Goal: Task Accomplishment & Management: Use online tool/utility

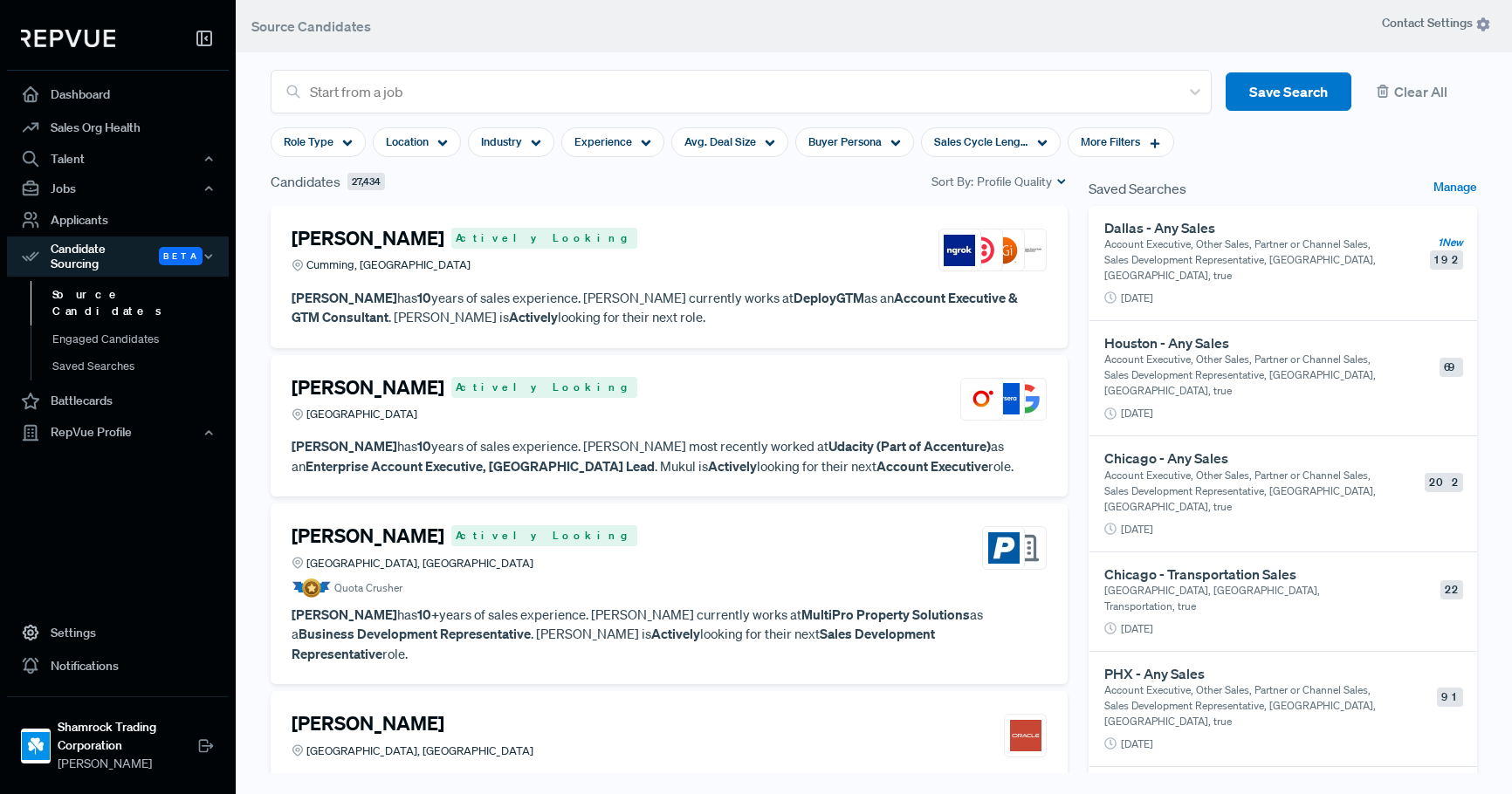
click at [62, 282] on link "Source Candidates" at bounding box center [141, 303] width 222 height 44
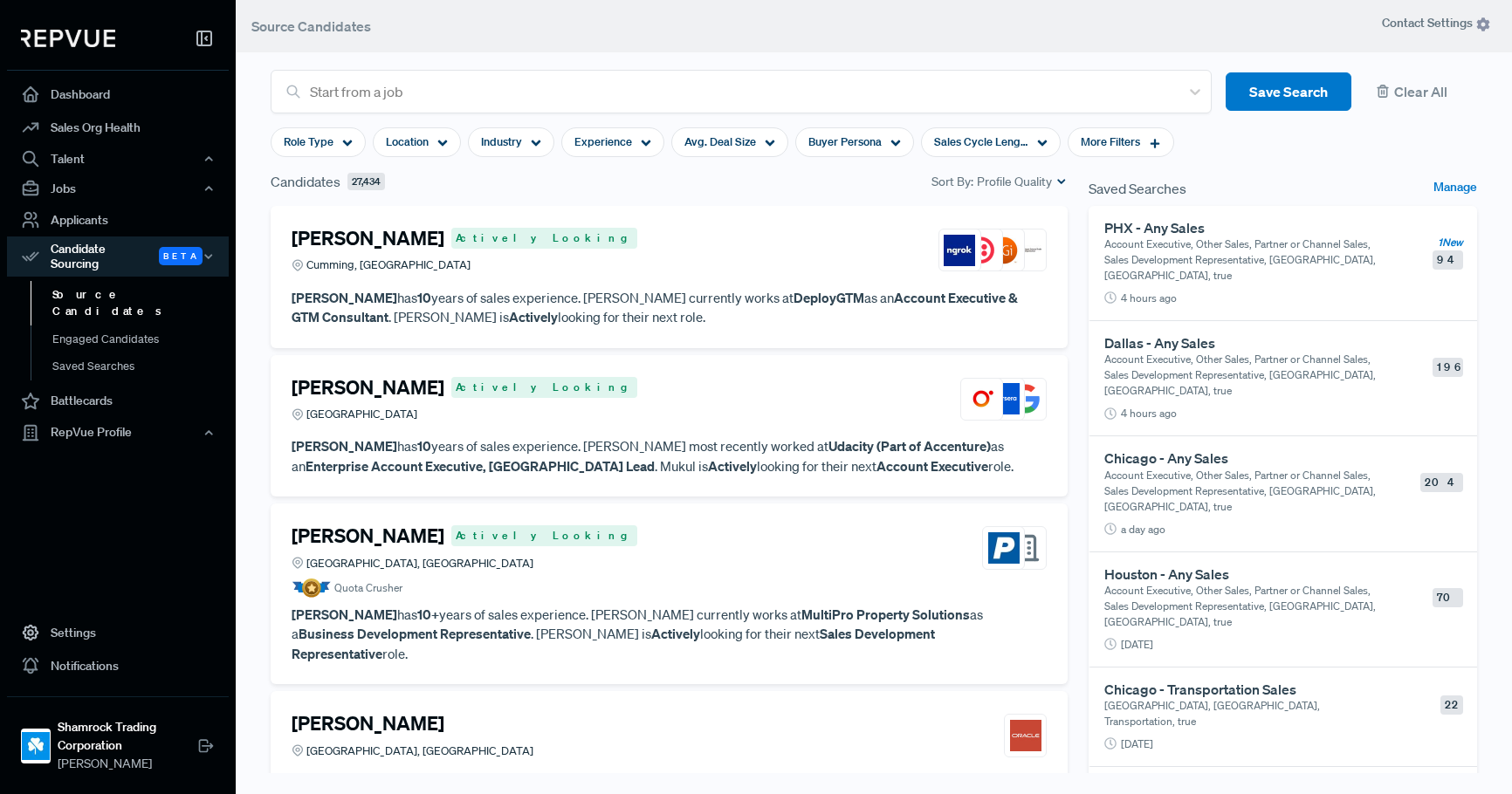
click at [1209, 258] on p "Account Executive, Other Sales, Partner or Channel Sales, Sales Development Rep…" at bounding box center [1240, 260] width 272 height 47
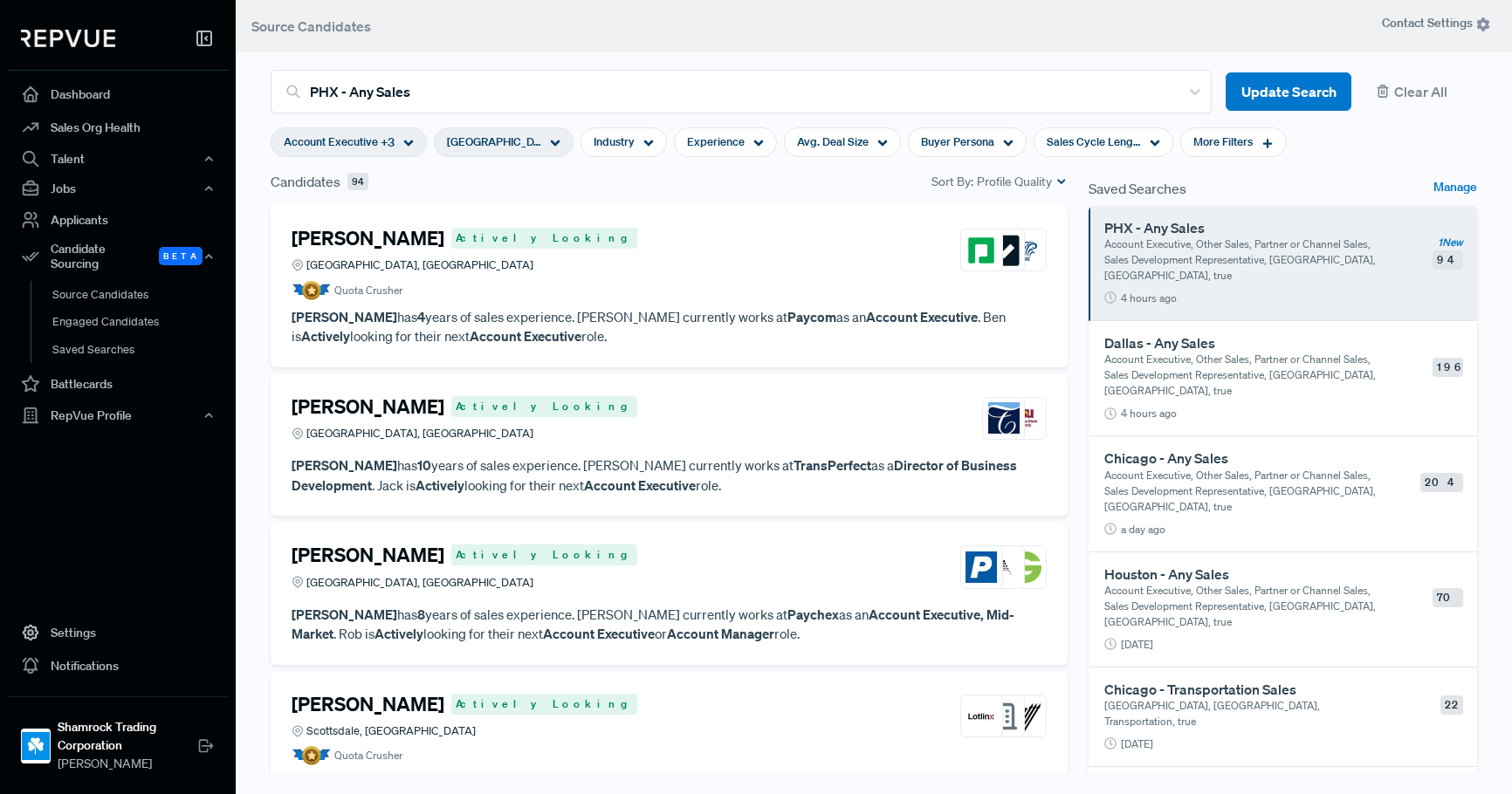
click at [991, 176] on span "Profile Quality" at bounding box center [1014, 182] width 75 height 18
click at [982, 243] on span "New" at bounding box center [1000, 236] width 114 height 25
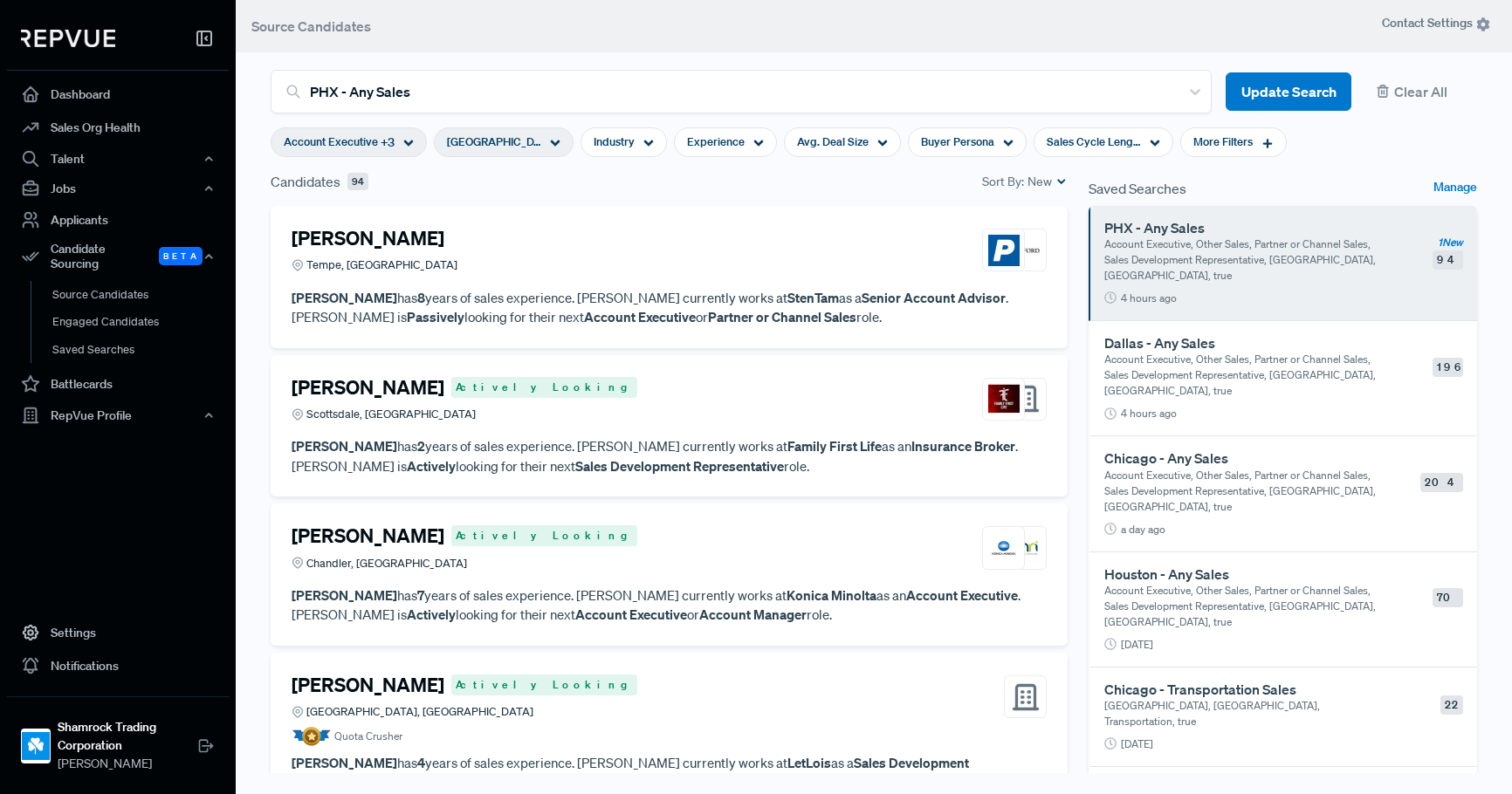
click at [654, 267] on div "[PERSON_NAME] Tempe, [GEOGRAPHIC_DATA]" at bounding box center [668, 250] width 755 height 47
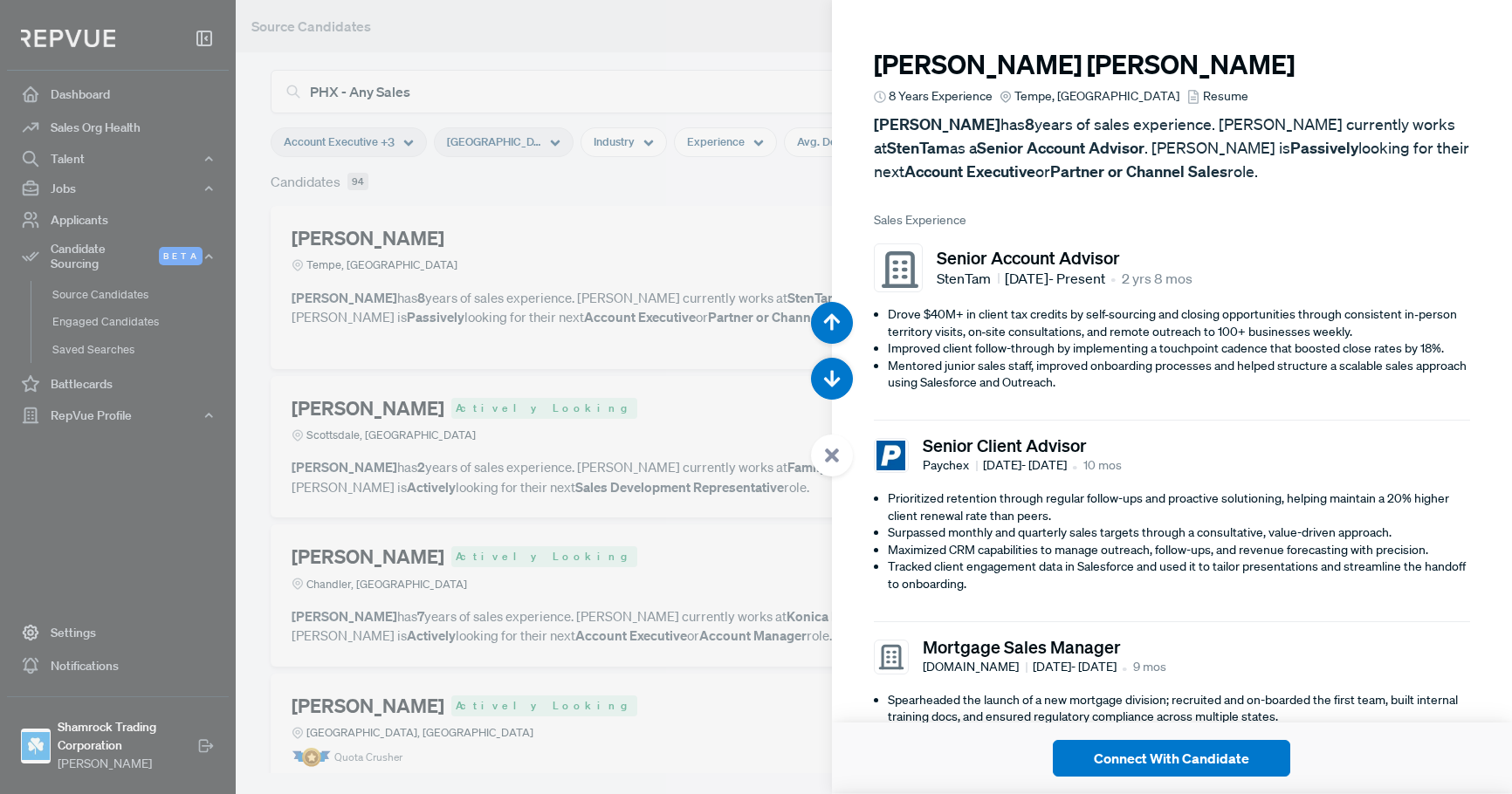
click at [618, 527] on div at bounding box center [756, 397] width 1512 height 794
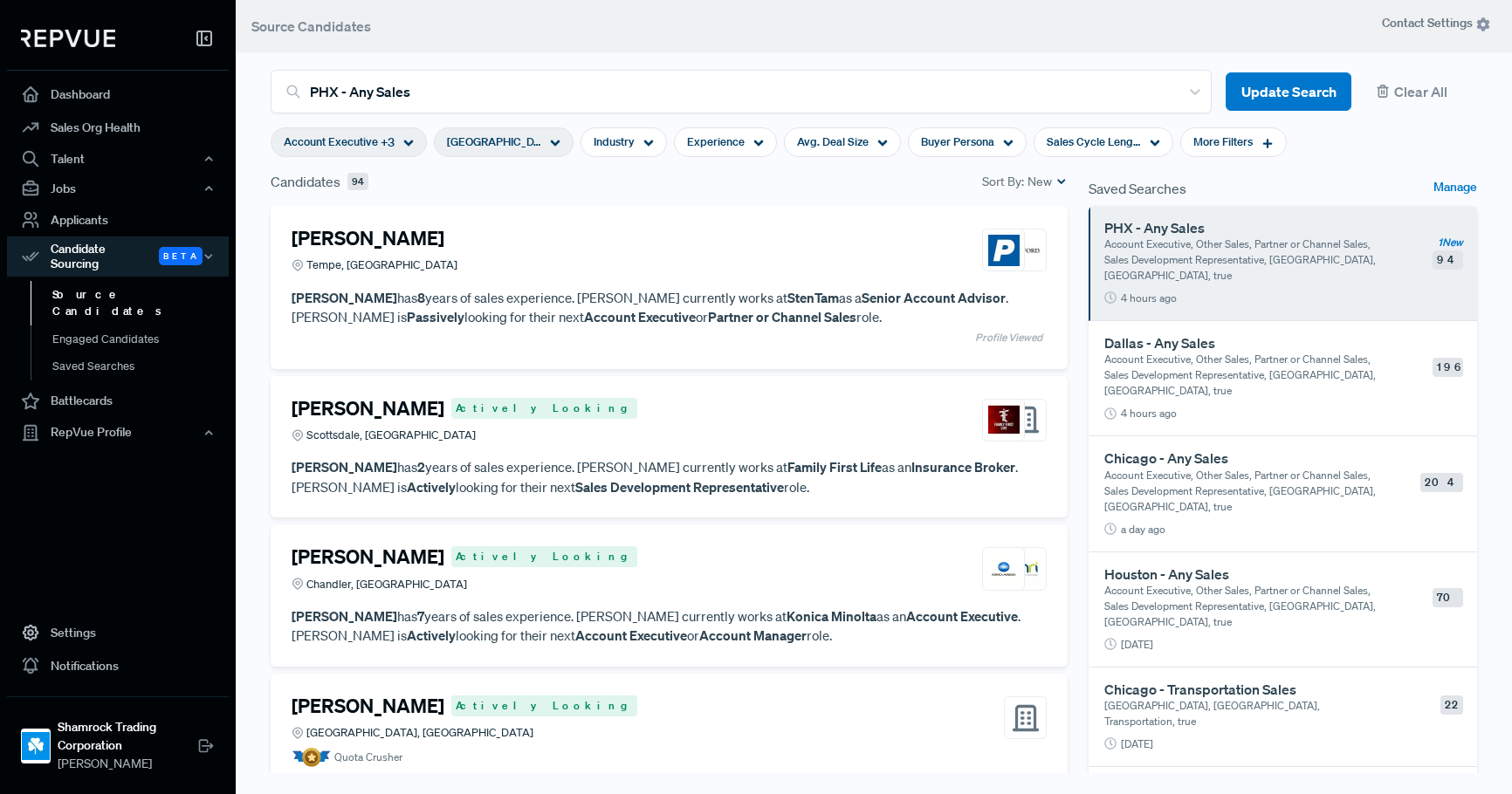
click at [637, 461] on p "[PERSON_NAME] has 2 years of sales experience. [PERSON_NAME] currently works at…" at bounding box center [668, 477] width 755 height 39
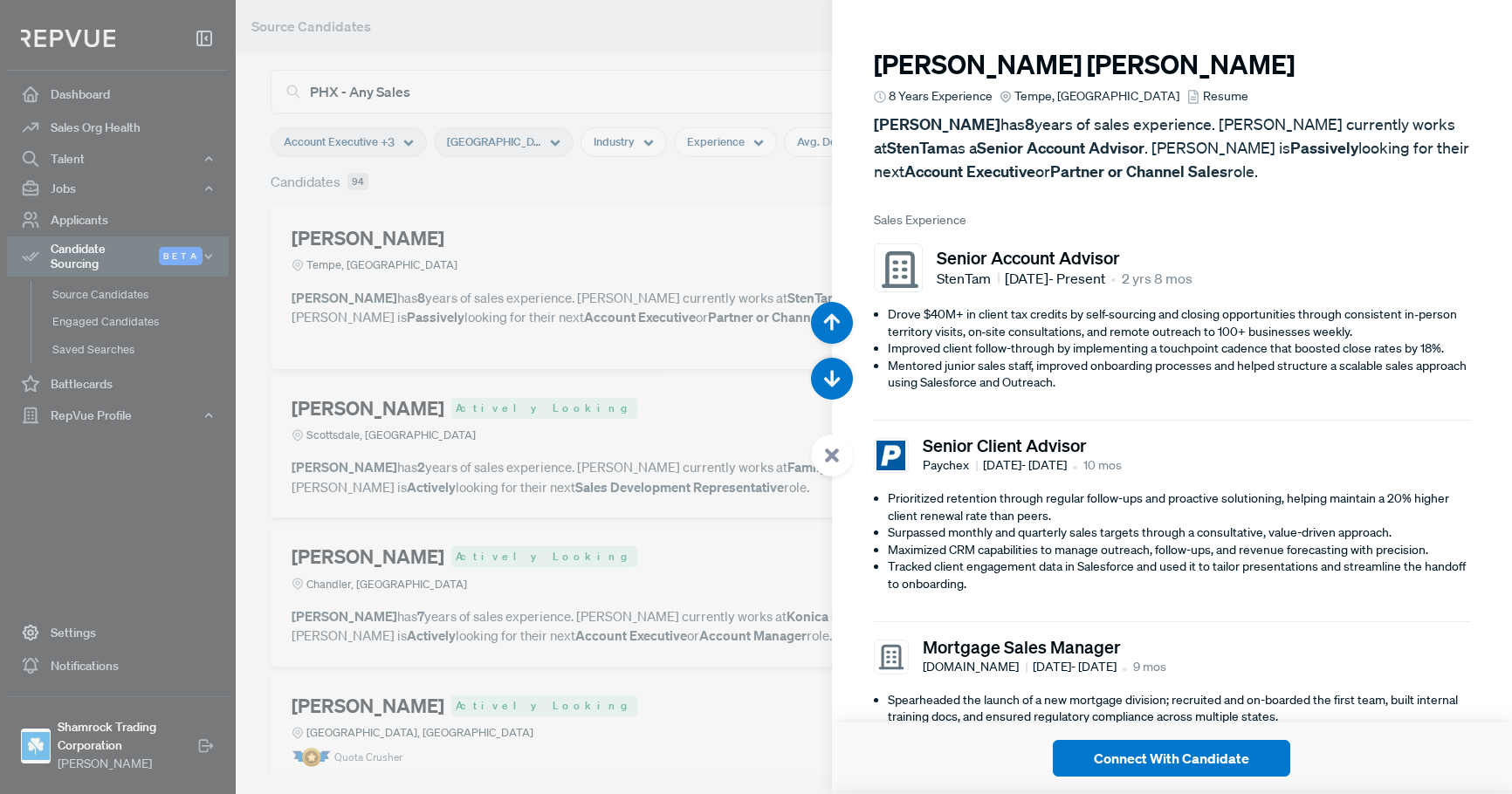
scroll to position [794, 0]
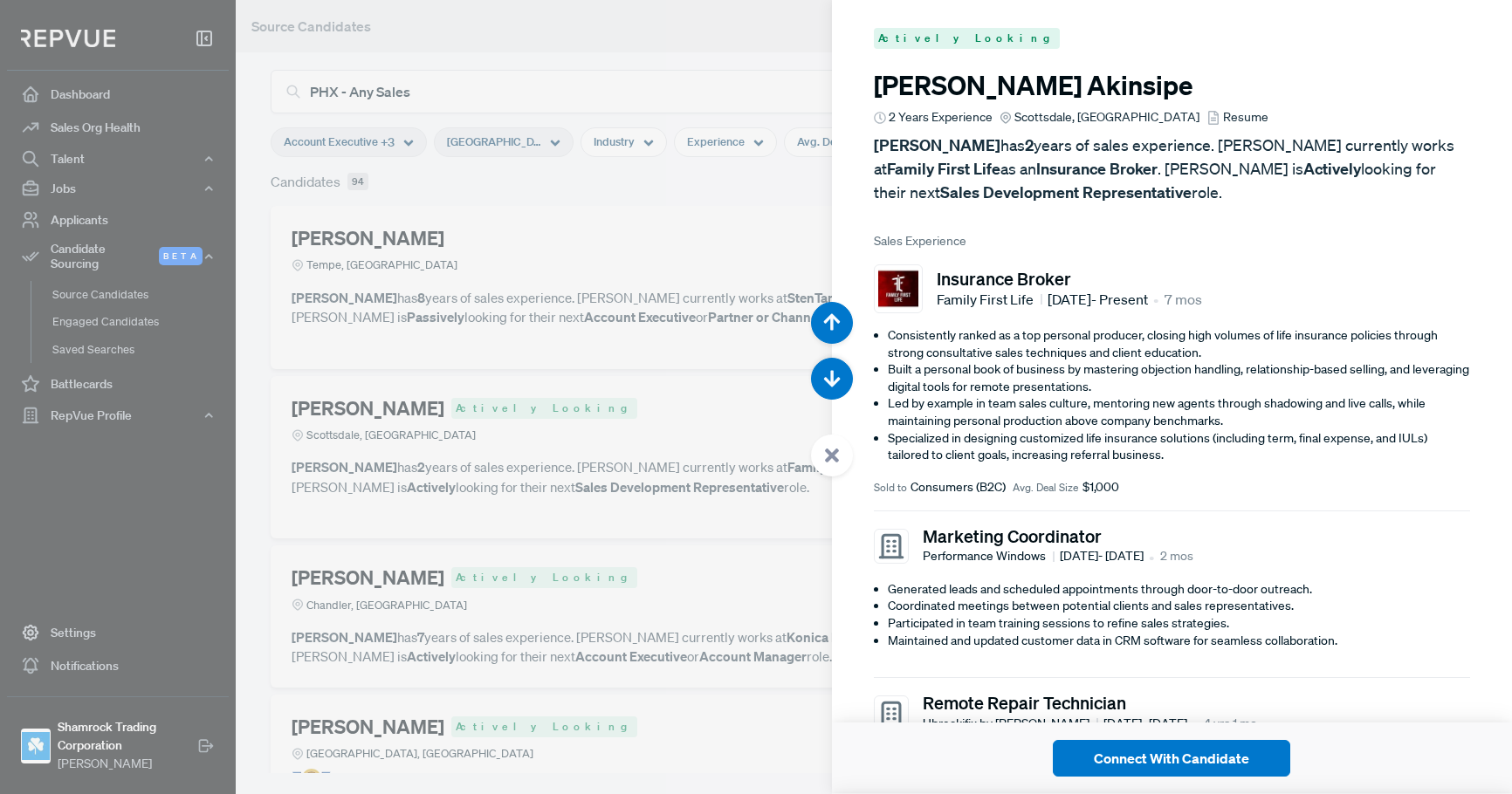
click at [617, 437] on div at bounding box center [756, 397] width 1512 height 794
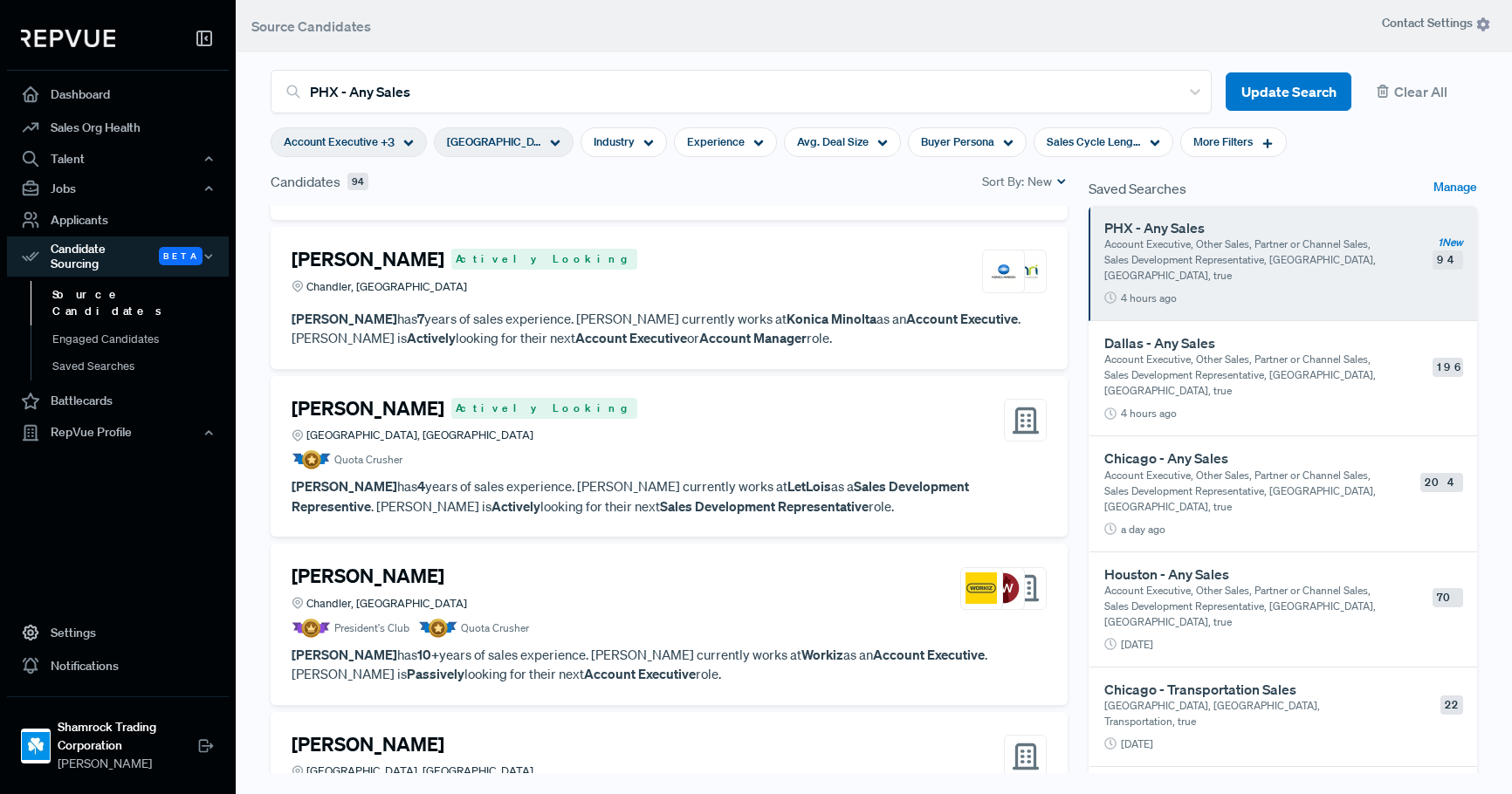
scroll to position [349, 0]
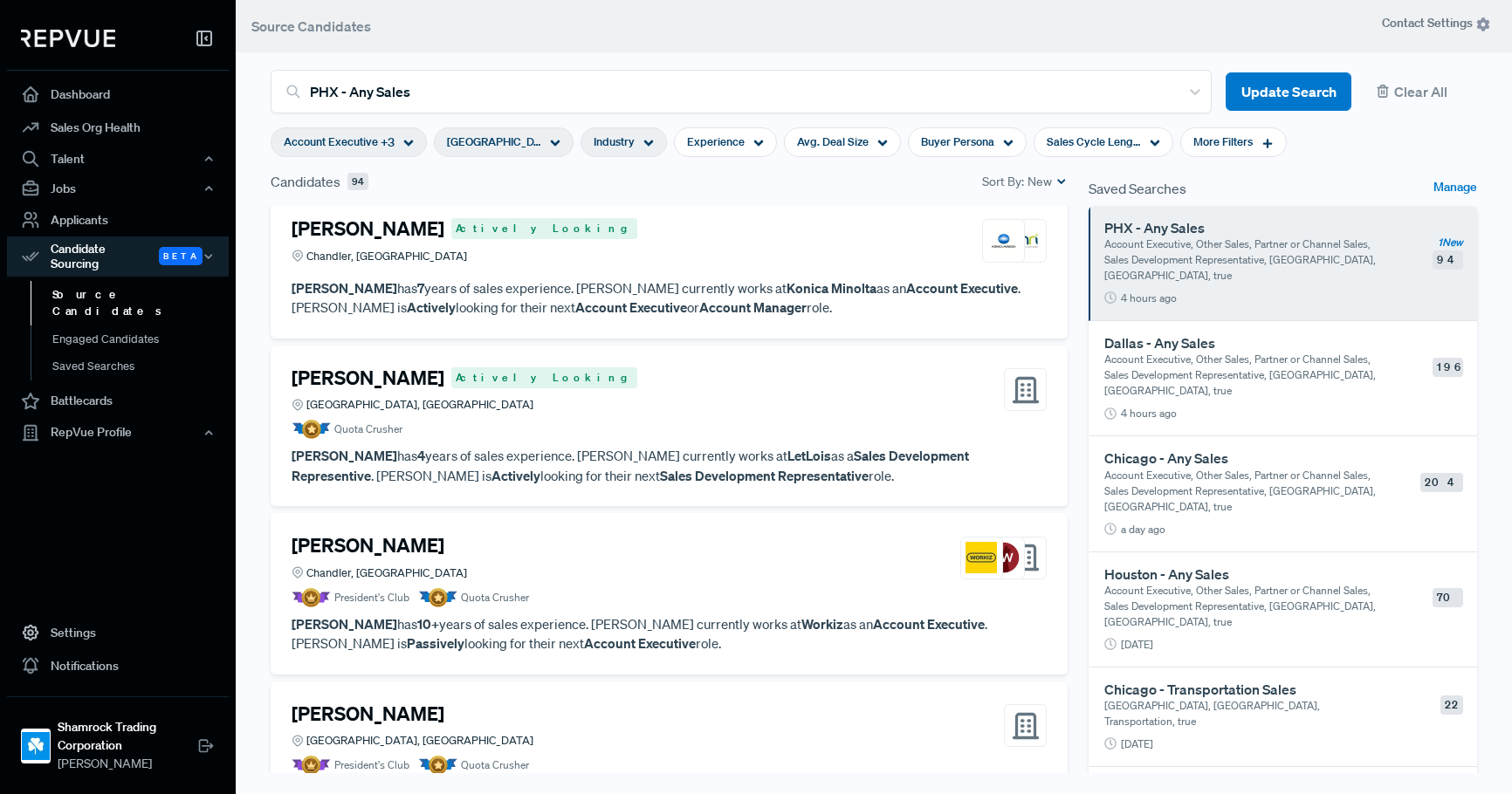
click at [627, 138] on span "Industry" at bounding box center [613, 141] width 41 height 16
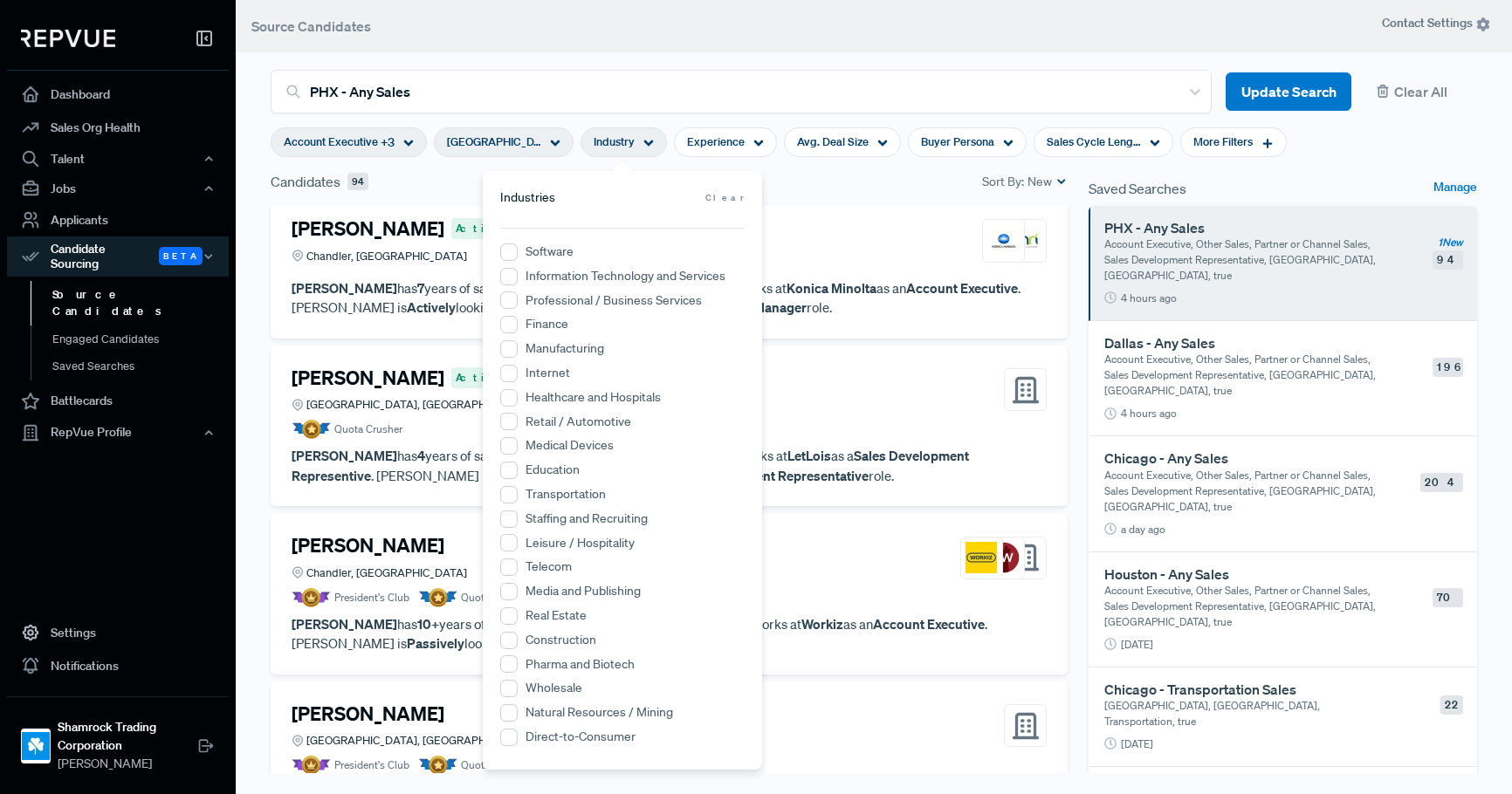
click at [561, 491] on label "Transportation" at bounding box center [566, 494] width 81 height 18
click at [517, 491] on input "Transportation" at bounding box center [508, 495] width 17 height 17
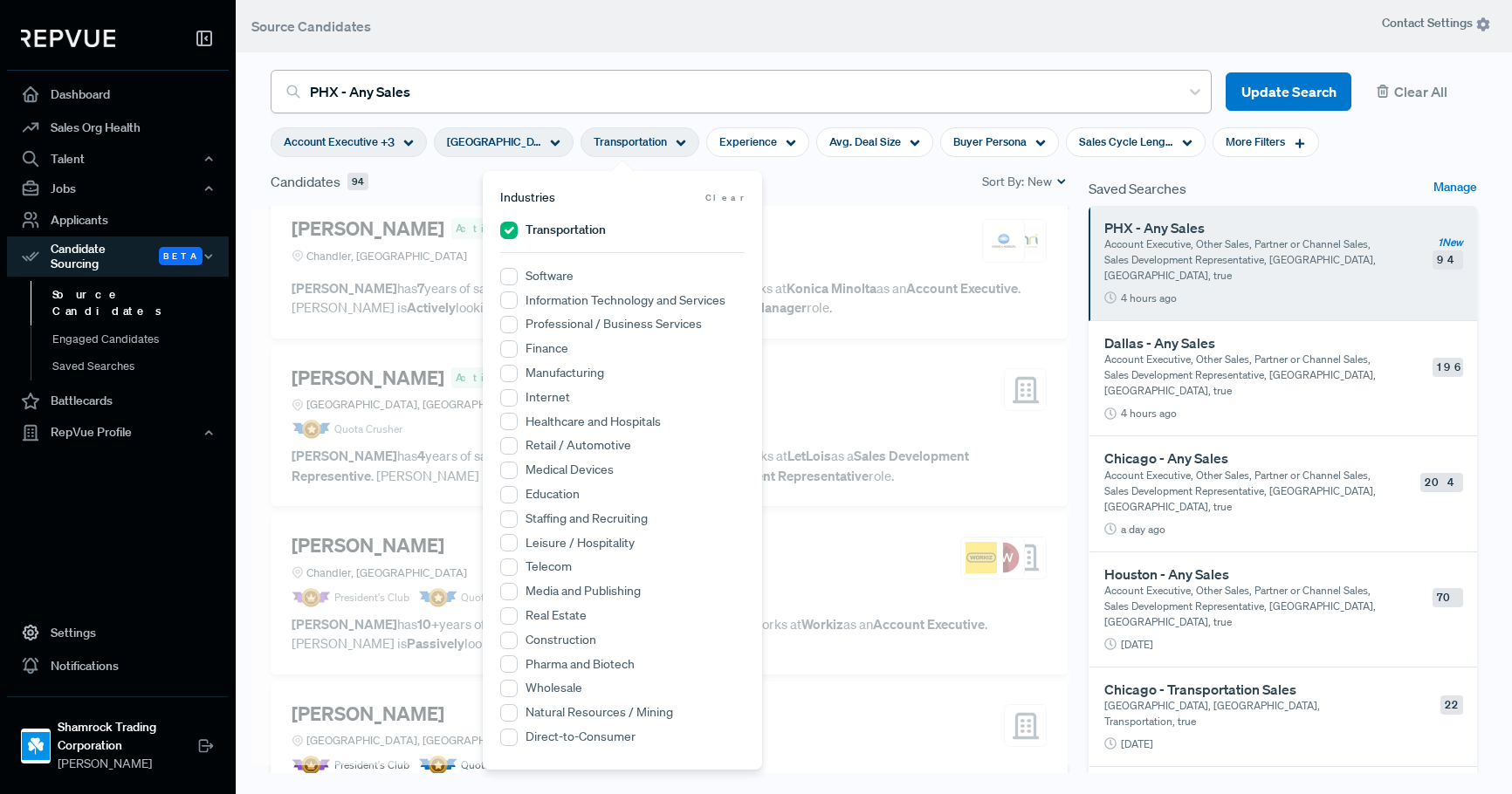
scroll to position [0, 0]
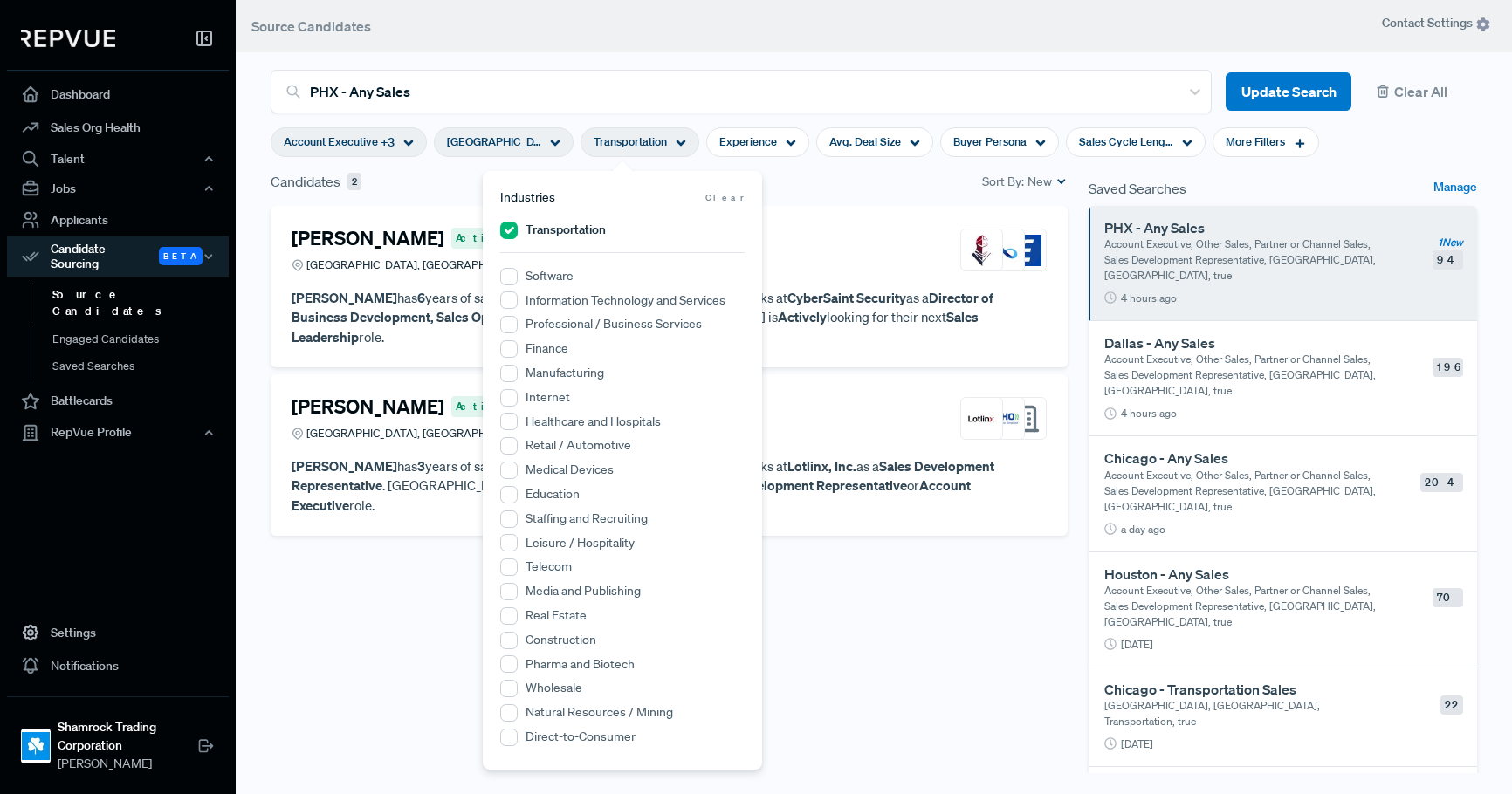
click at [841, 58] on article "PHX - Any Sales Update Search Clear All" at bounding box center [874, 81] width 1227 height 64
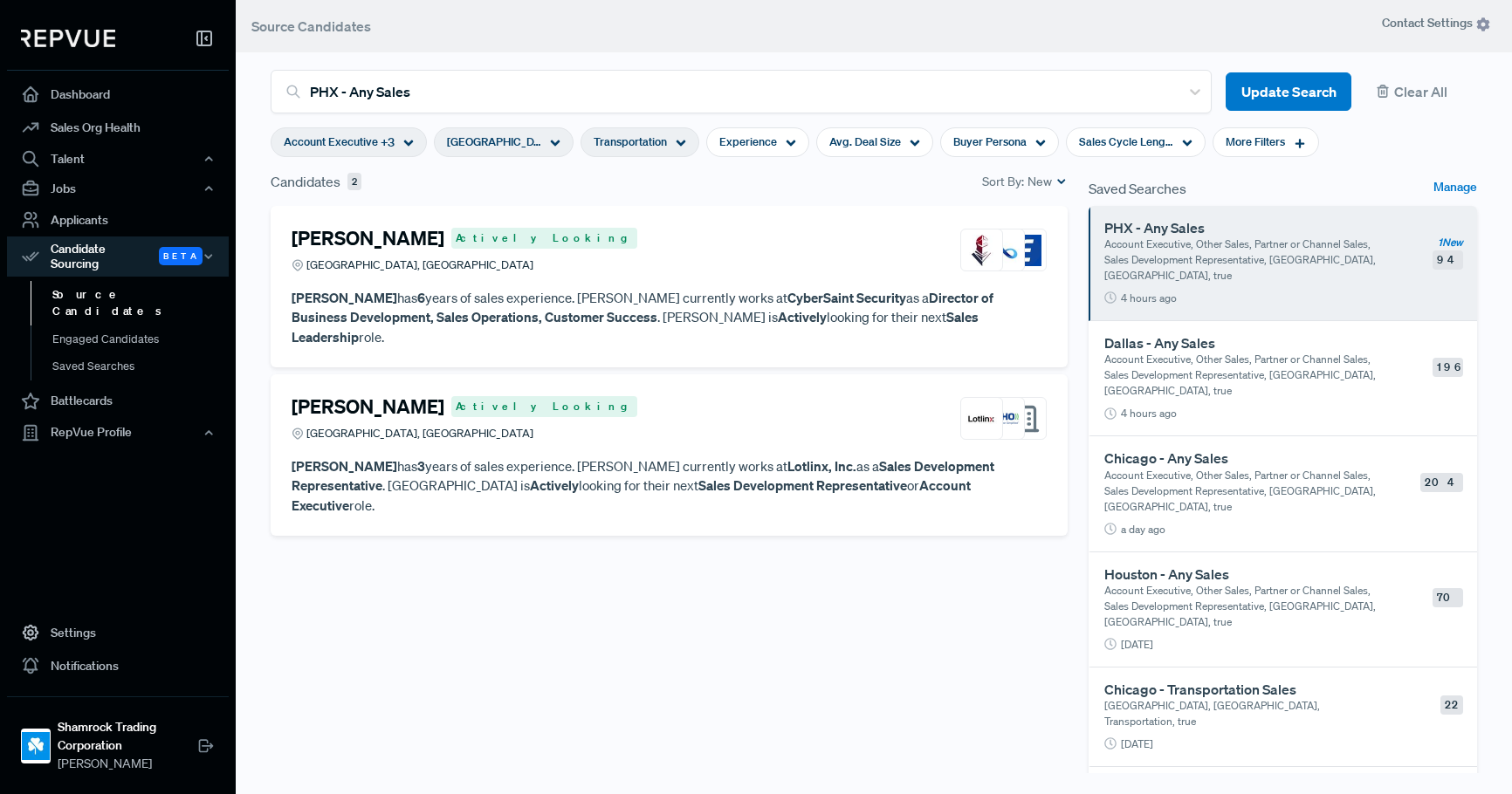
click at [1177, 239] on p "Account Executive, Other Sales, Partner or Channel Sales, Sales Development Rep…" at bounding box center [1240, 260] width 272 height 47
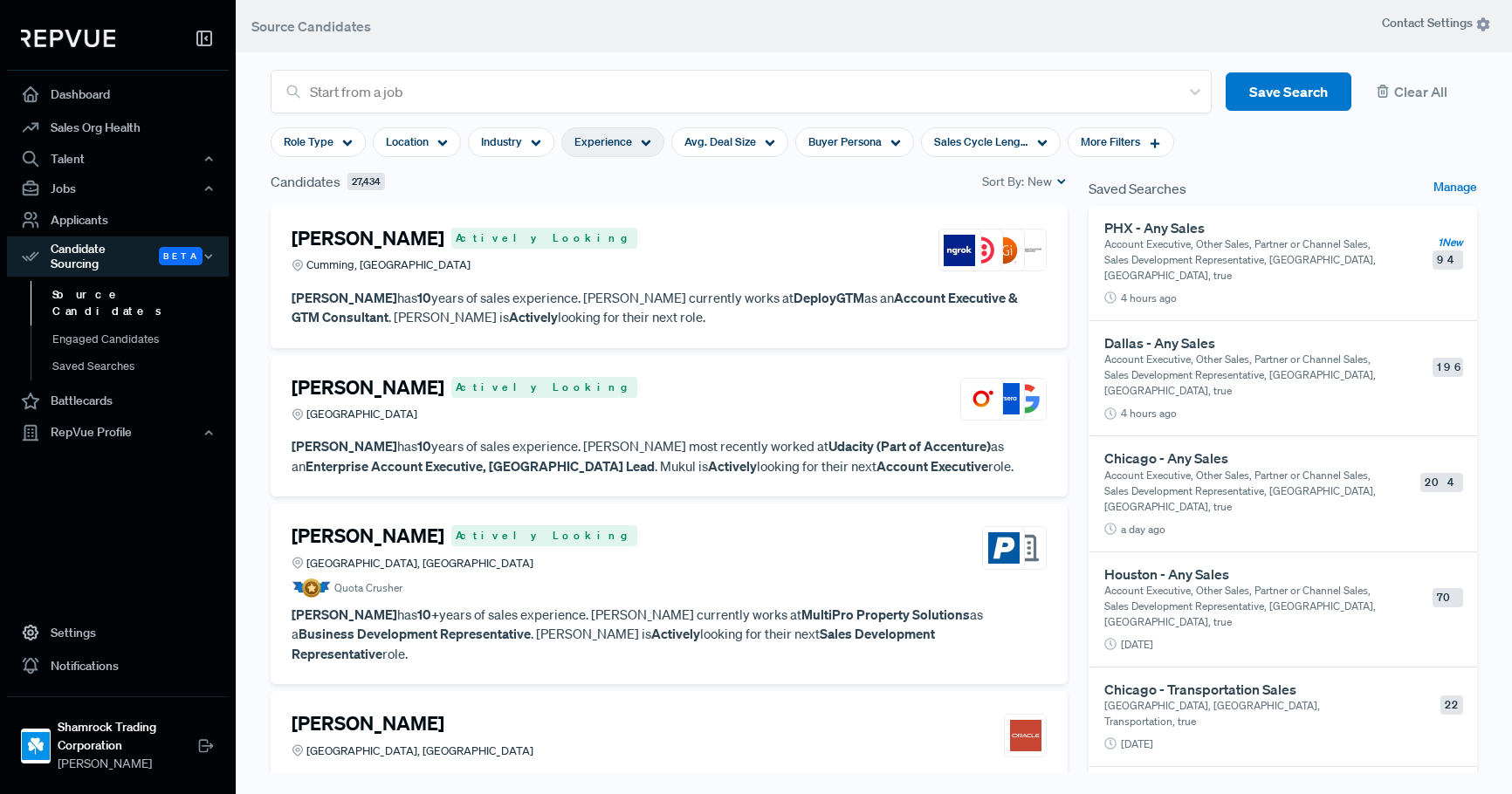
click at [589, 138] on span "Experience" at bounding box center [603, 141] width 58 height 16
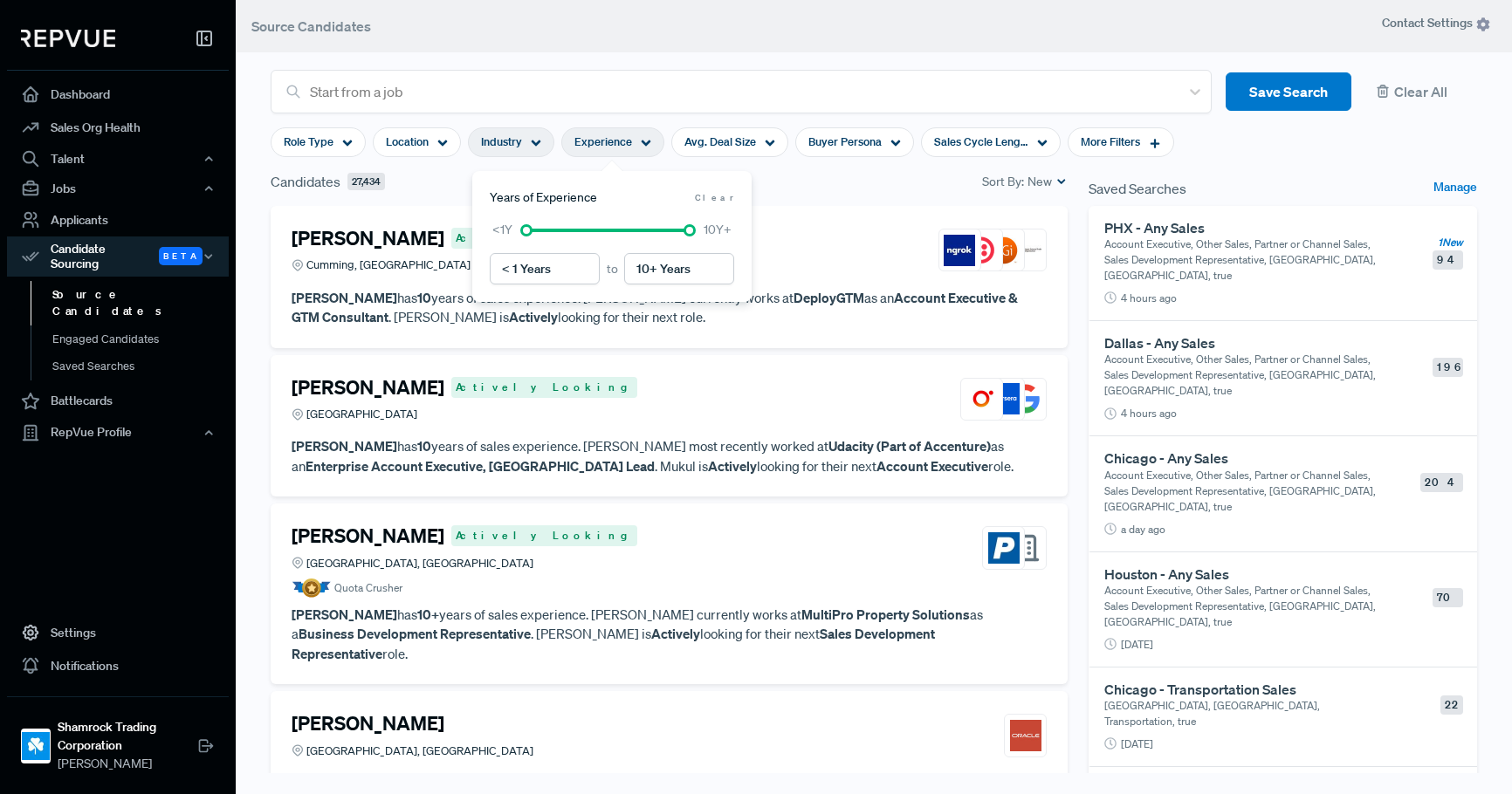
click at [514, 138] on span "Industry" at bounding box center [501, 141] width 41 height 16
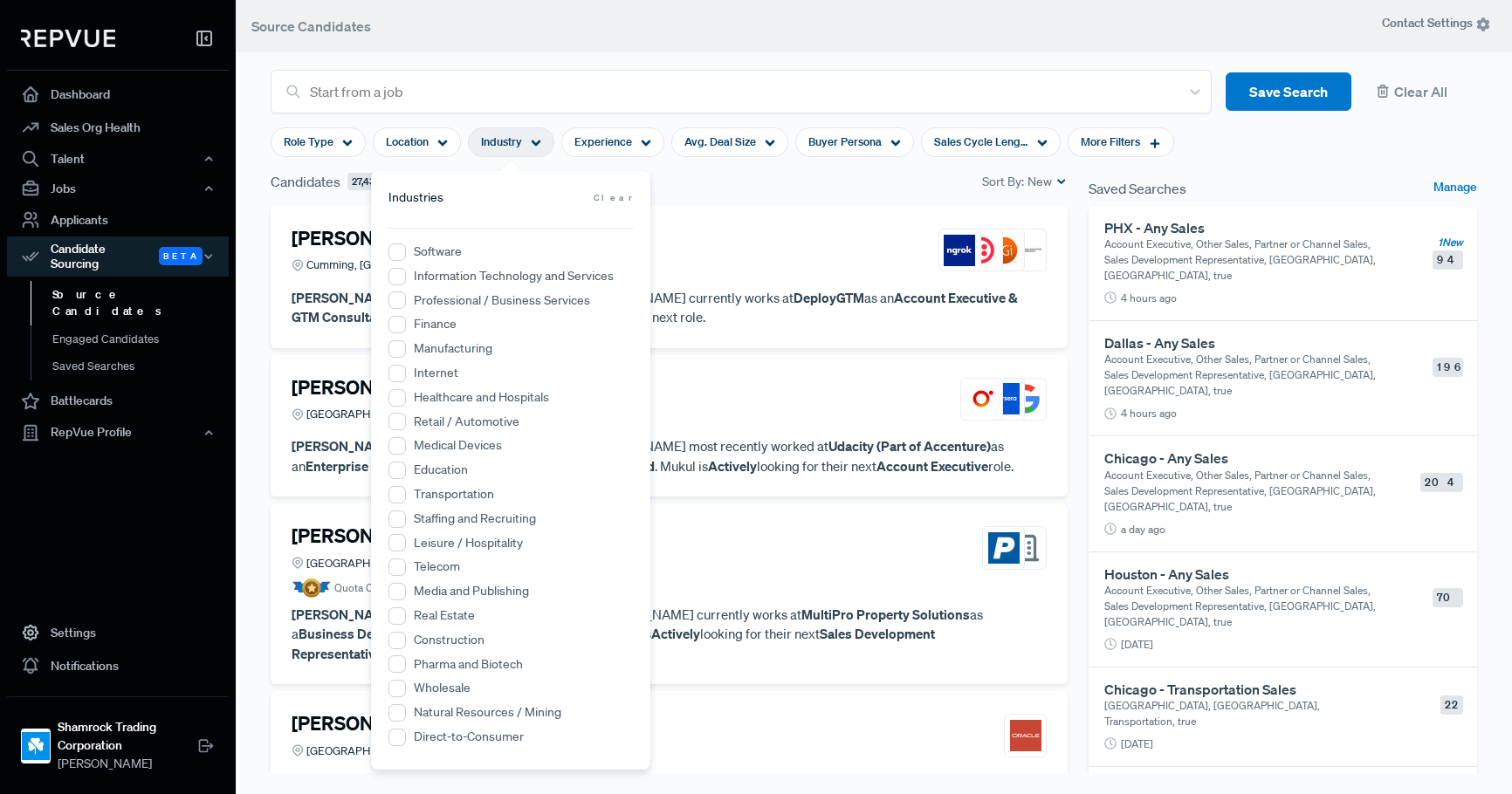
click at [436, 494] on label "Transportation" at bounding box center [454, 494] width 81 height 18
click at [406, 494] on input "Transportation" at bounding box center [397, 495] width 17 height 17
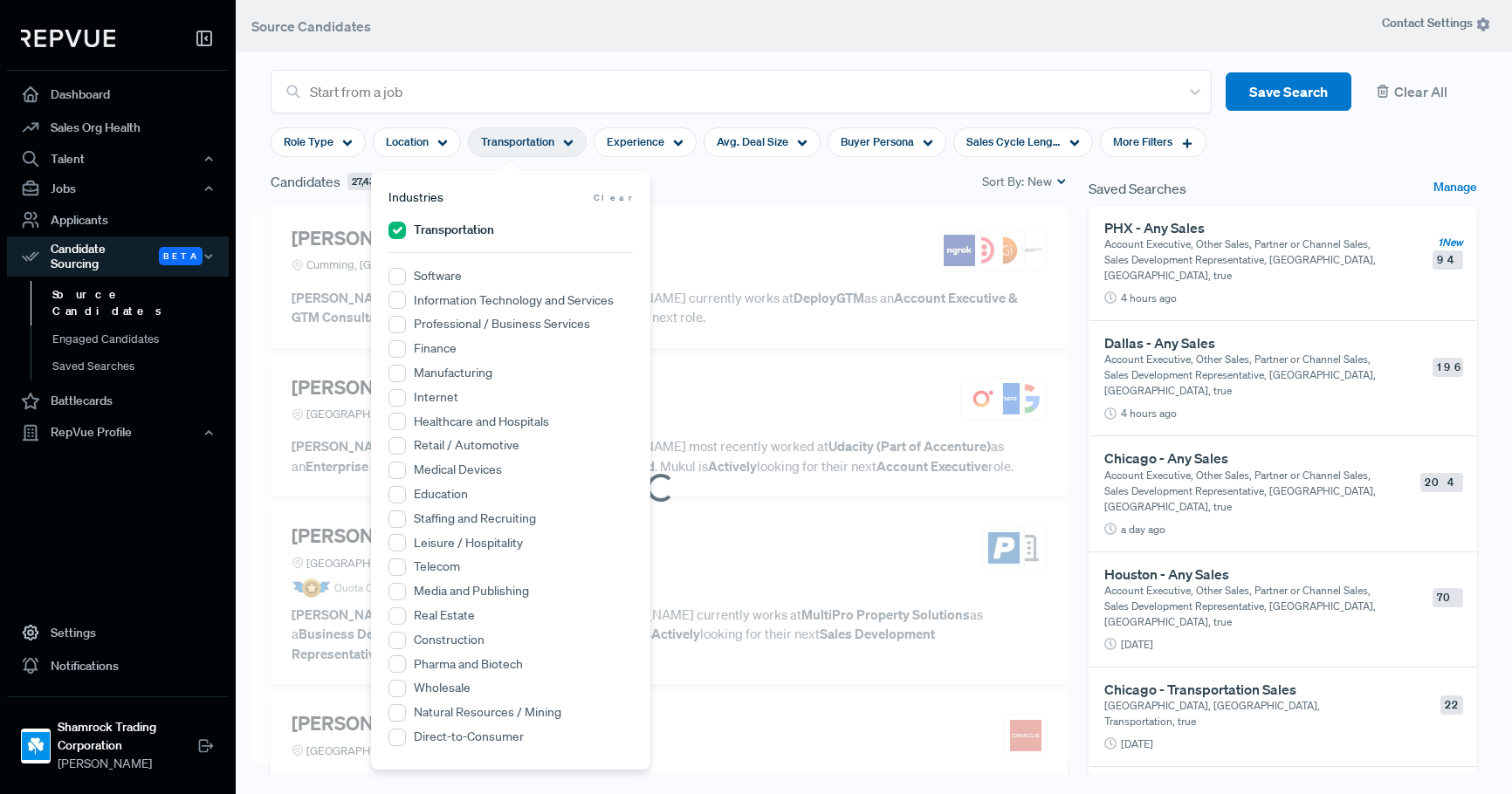
click at [714, 53] on article "Start from a job Save Search Clear All" at bounding box center [874, 81] width 1227 height 64
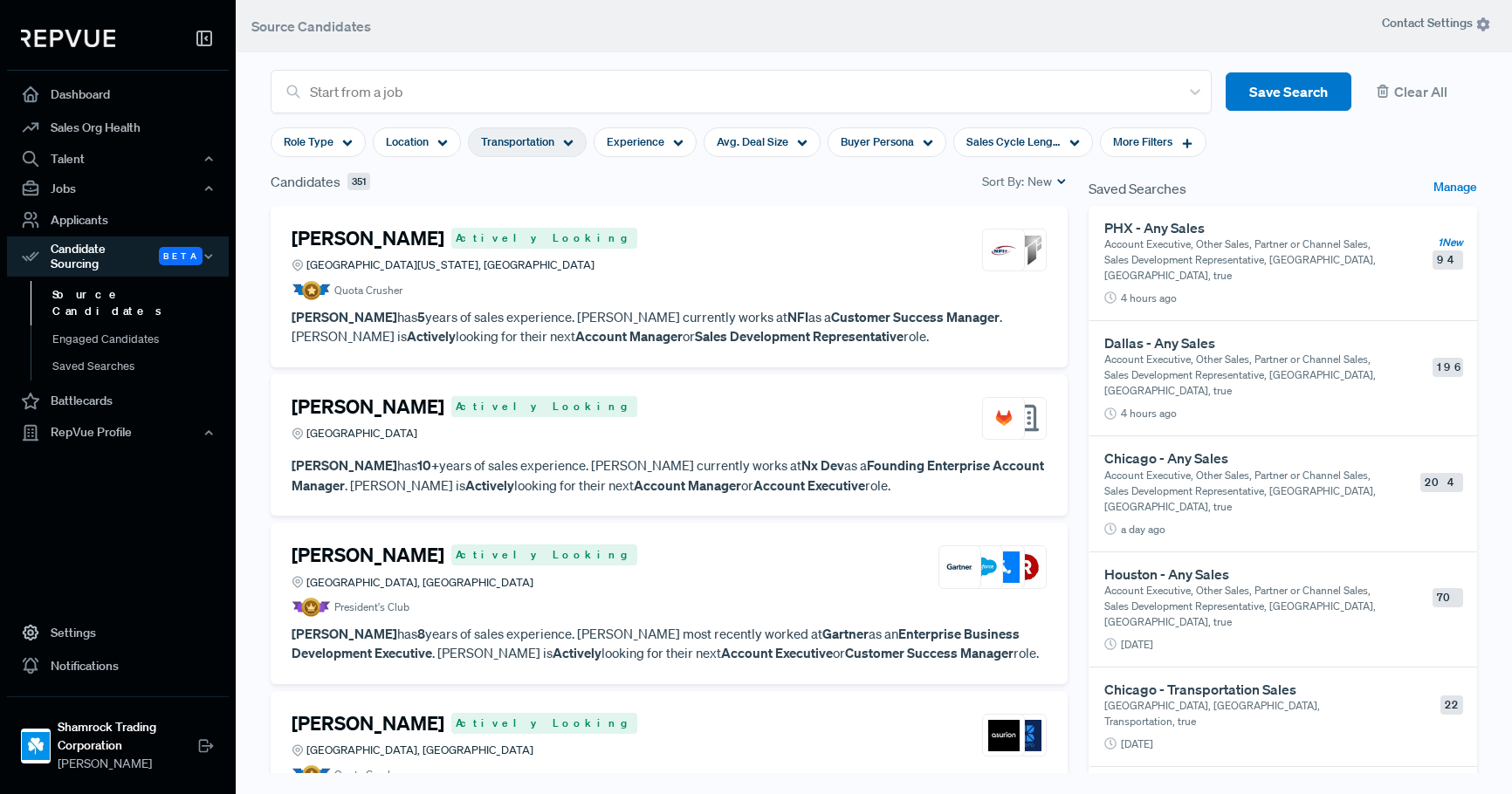
click at [1028, 187] on span "New" at bounding box center [1039, 182] width 24 height 18
click at [805, 188] on div "Candidates 351 Sort By: New" at bounding box center [668, 182] width 797 height 21
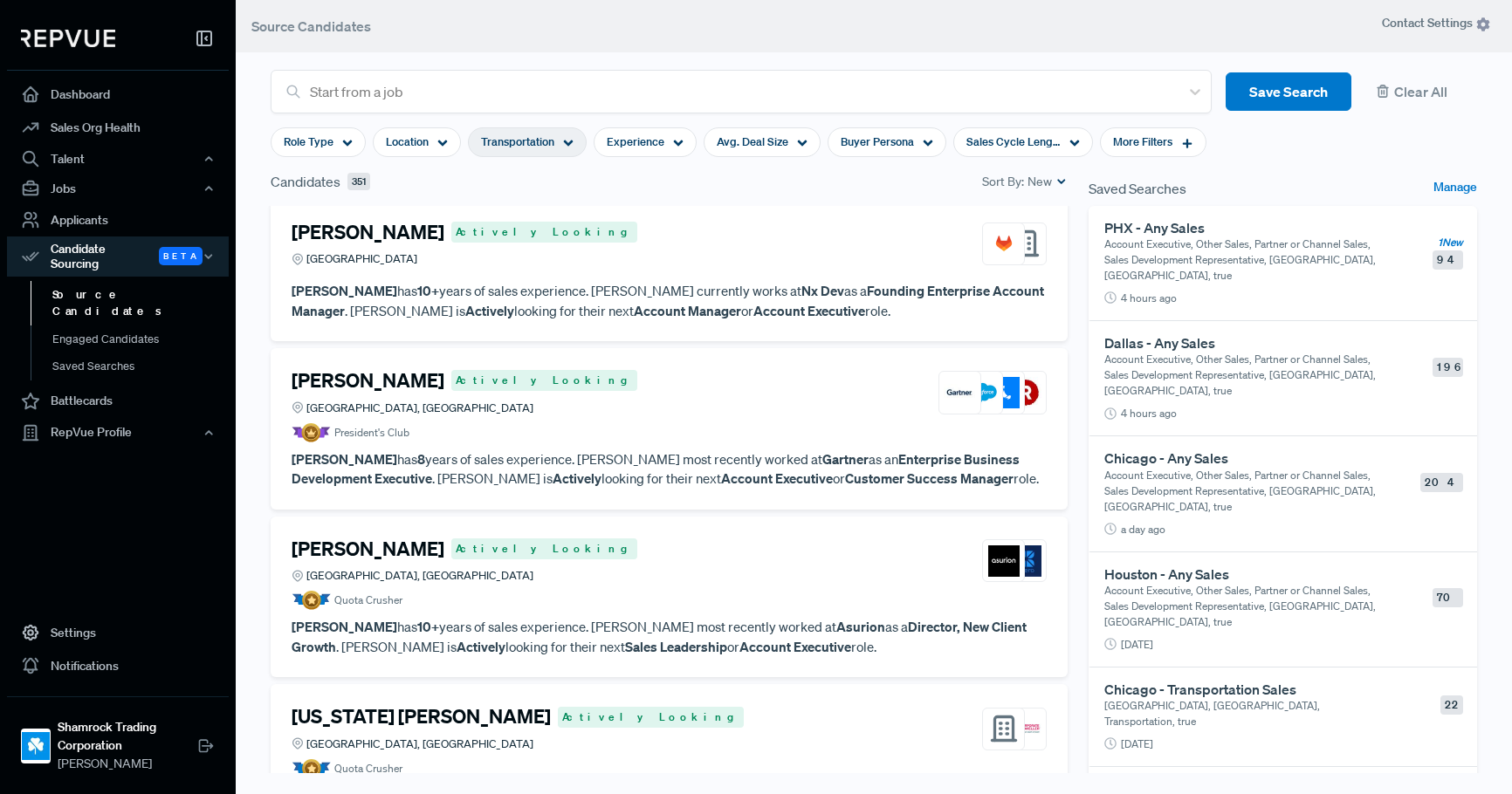
click at [659, 397] on div "[PERSON_NAME] Actively Looking [GEOGRAPHIC_DATA], [GEOGRAPHIC_DATA]" at bounding box center [668, 392] width 755 height 47
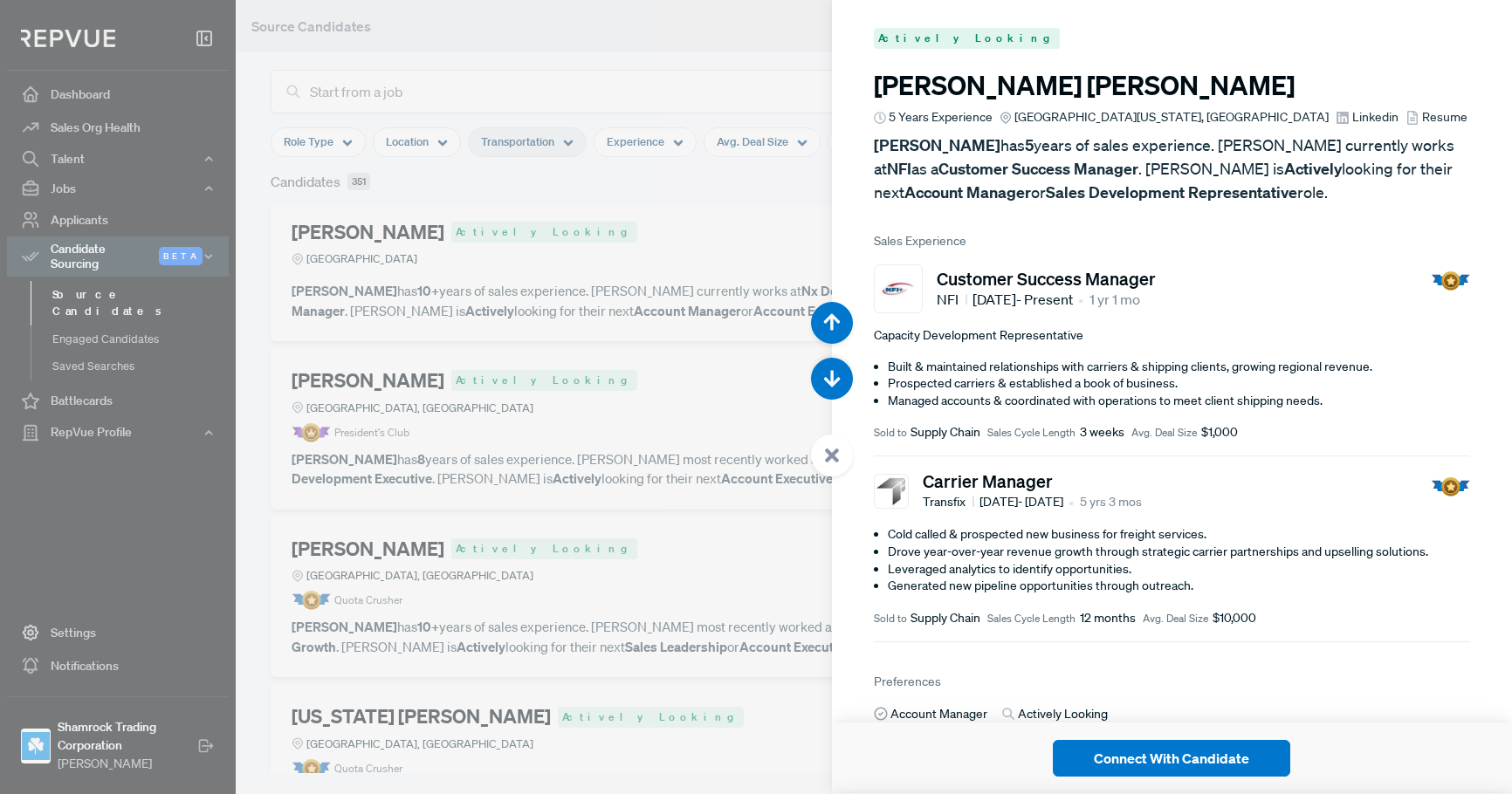
scroll to position [1589, 0]
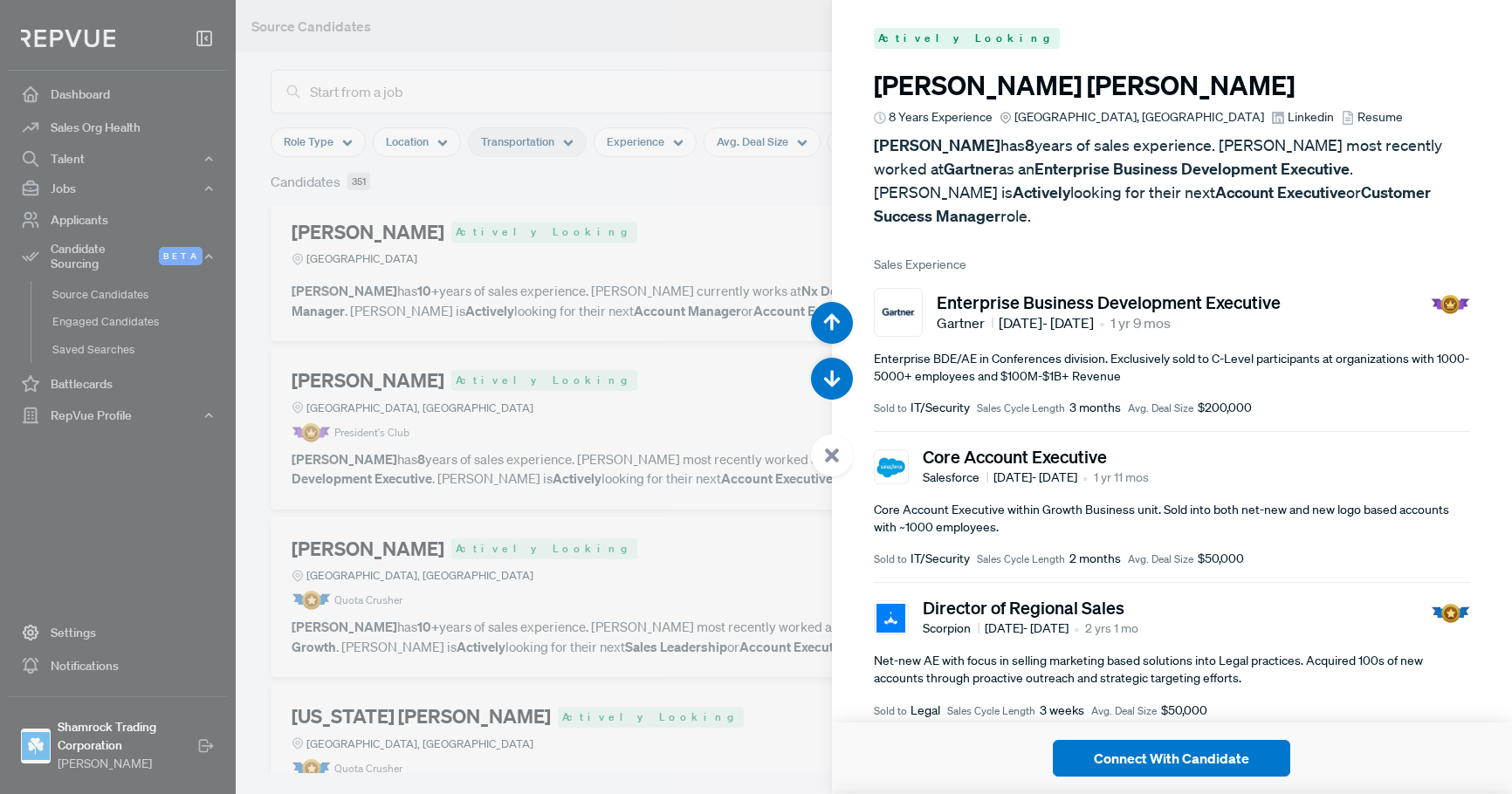
click at [616, 458] on div at bounding box center [756, 397] width 1512 height 794
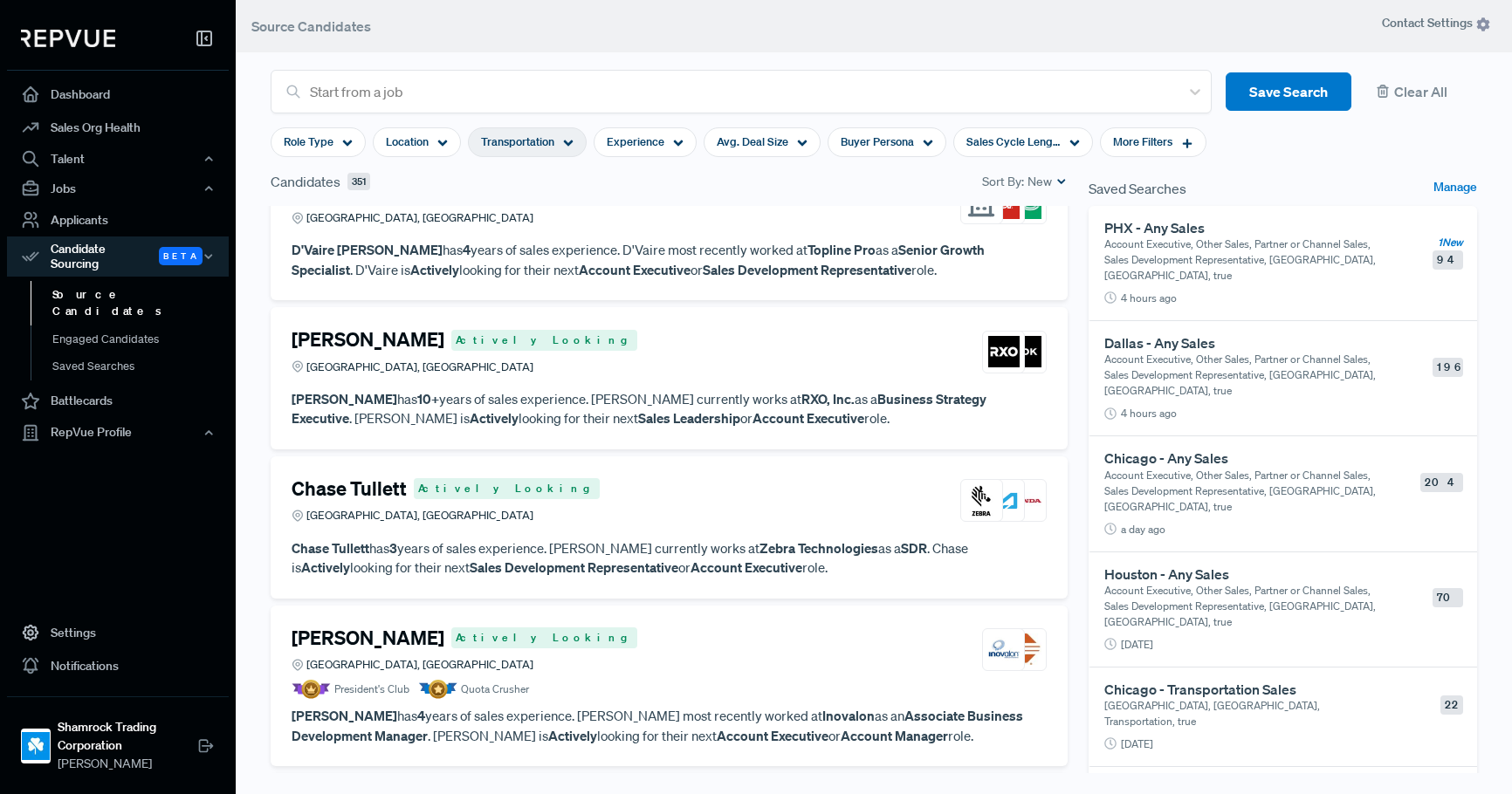
scroll to position [3753, 0]
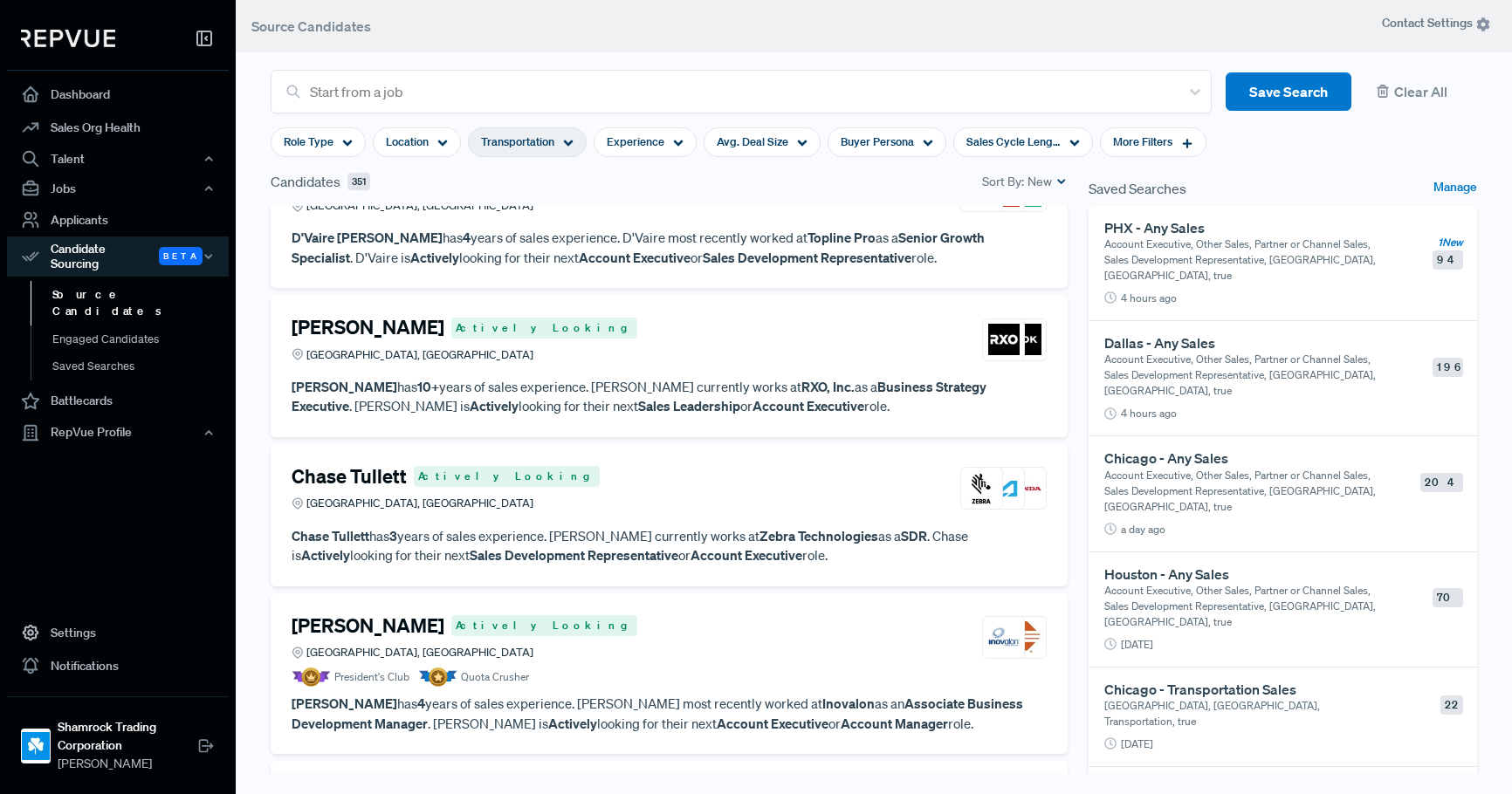
click at [659, 369] on article "[PERSON_NAME] Actively Looking [GEOGRAPHIC_DATA], [GEOGRAPHIC_DATA]" at bounding box center [668, 343] width 755 height 54
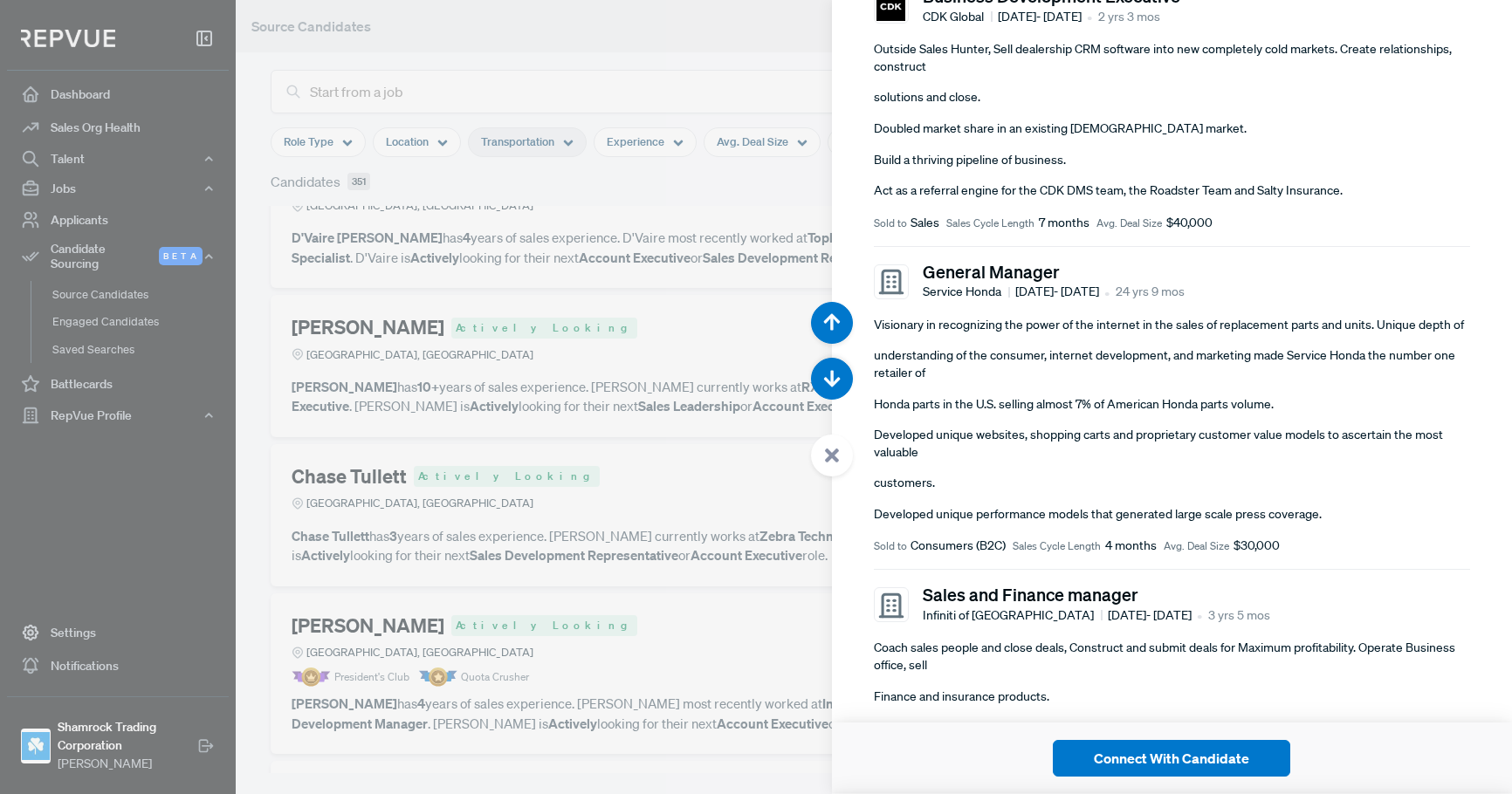
scroll to position [698, 0]
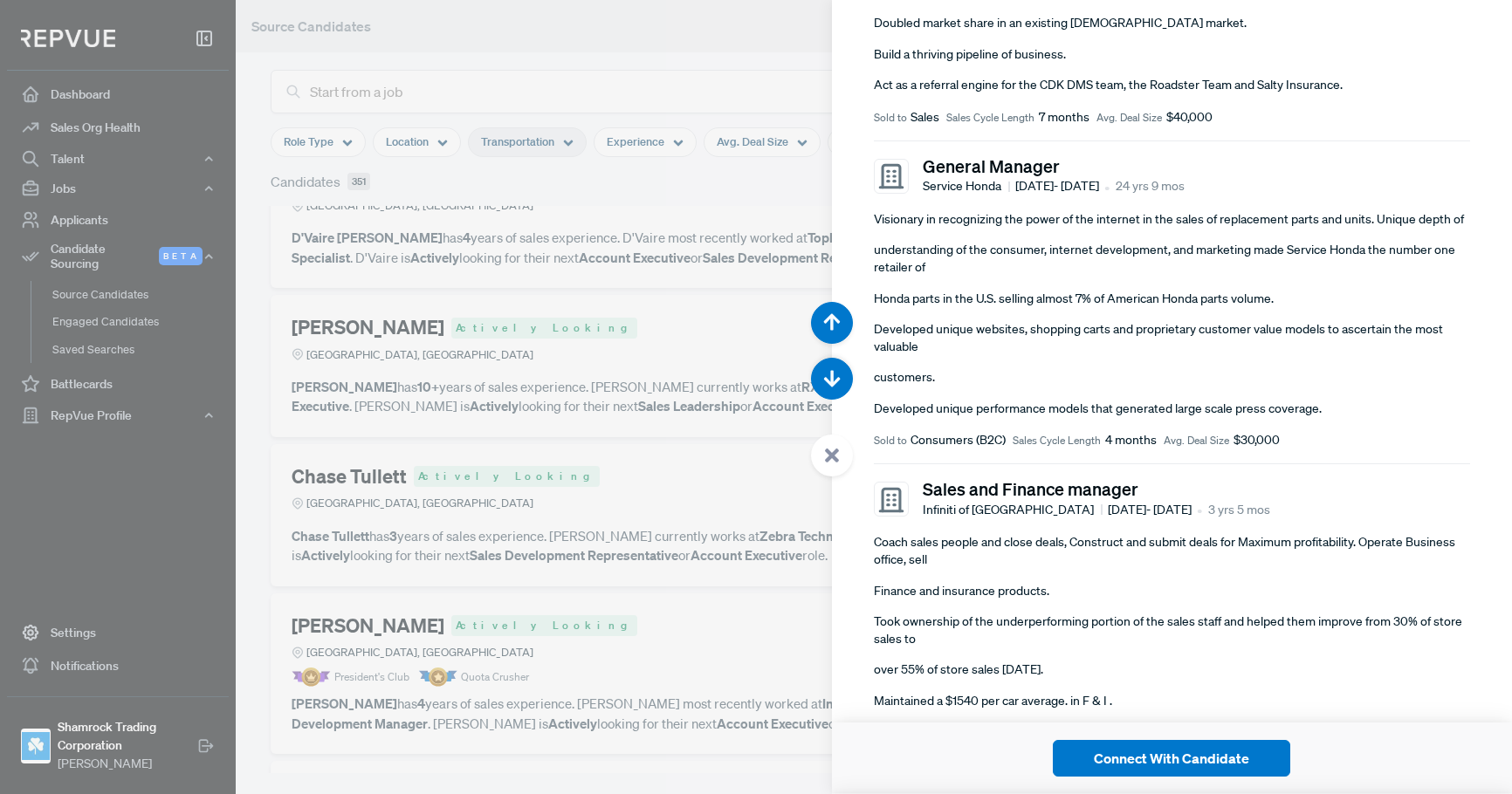
click at [498, 403] on div at bounding box center [756, 397] width 1512 height 794
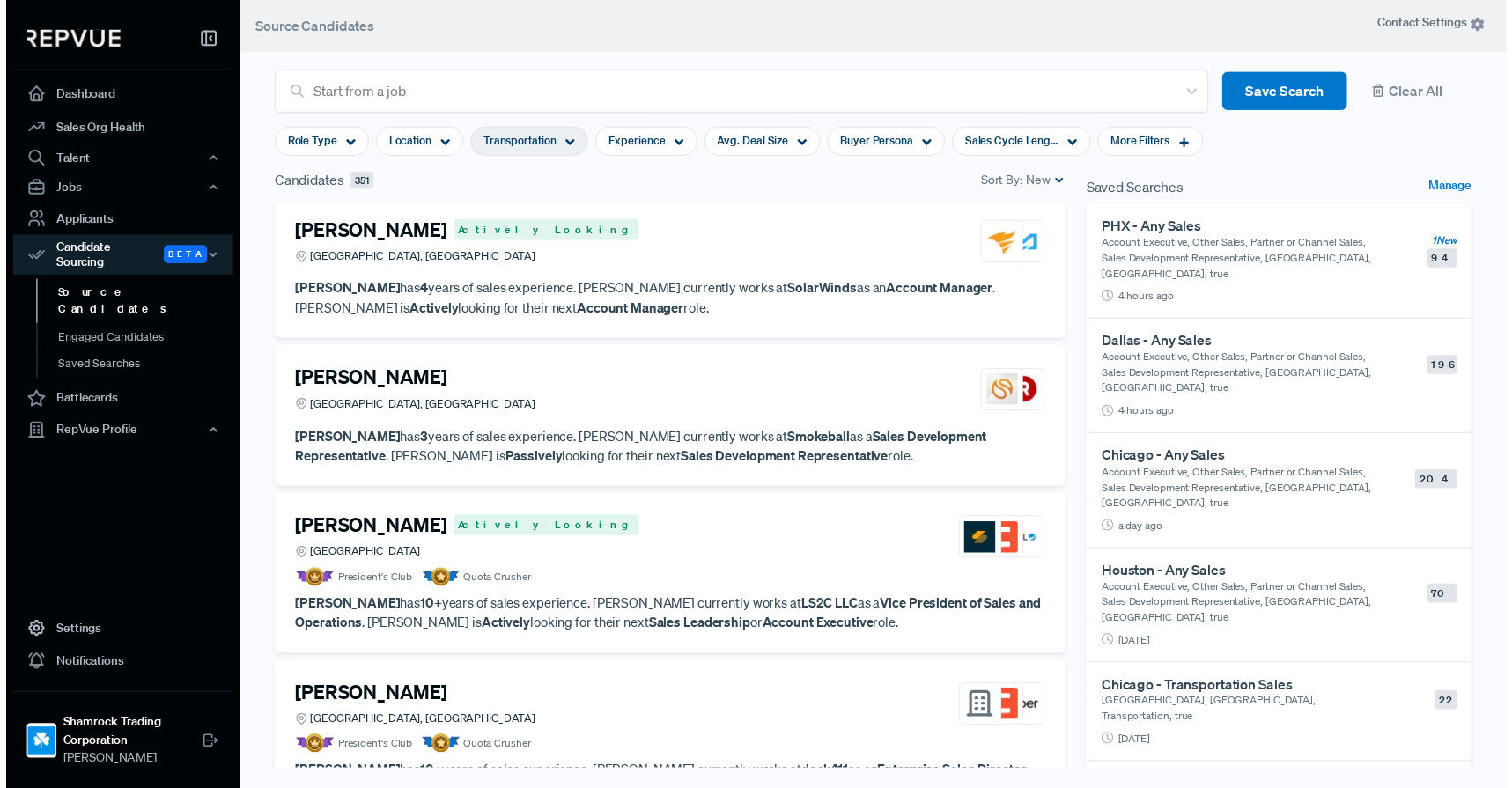
scroll to position [5017, 0]
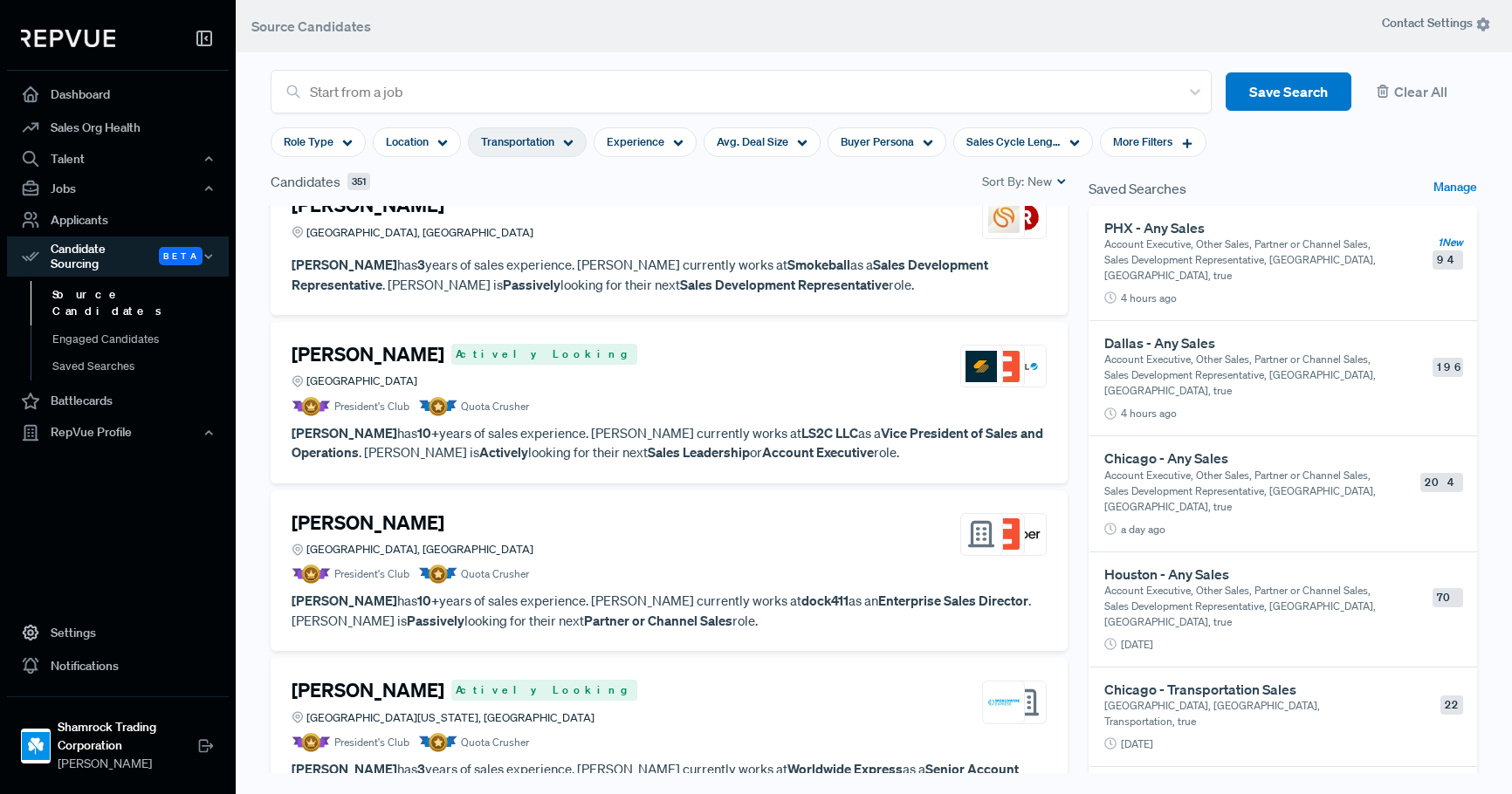
click at [528, 143] on span "Transportation" at bounding box center [517, 141] width 73 height 16
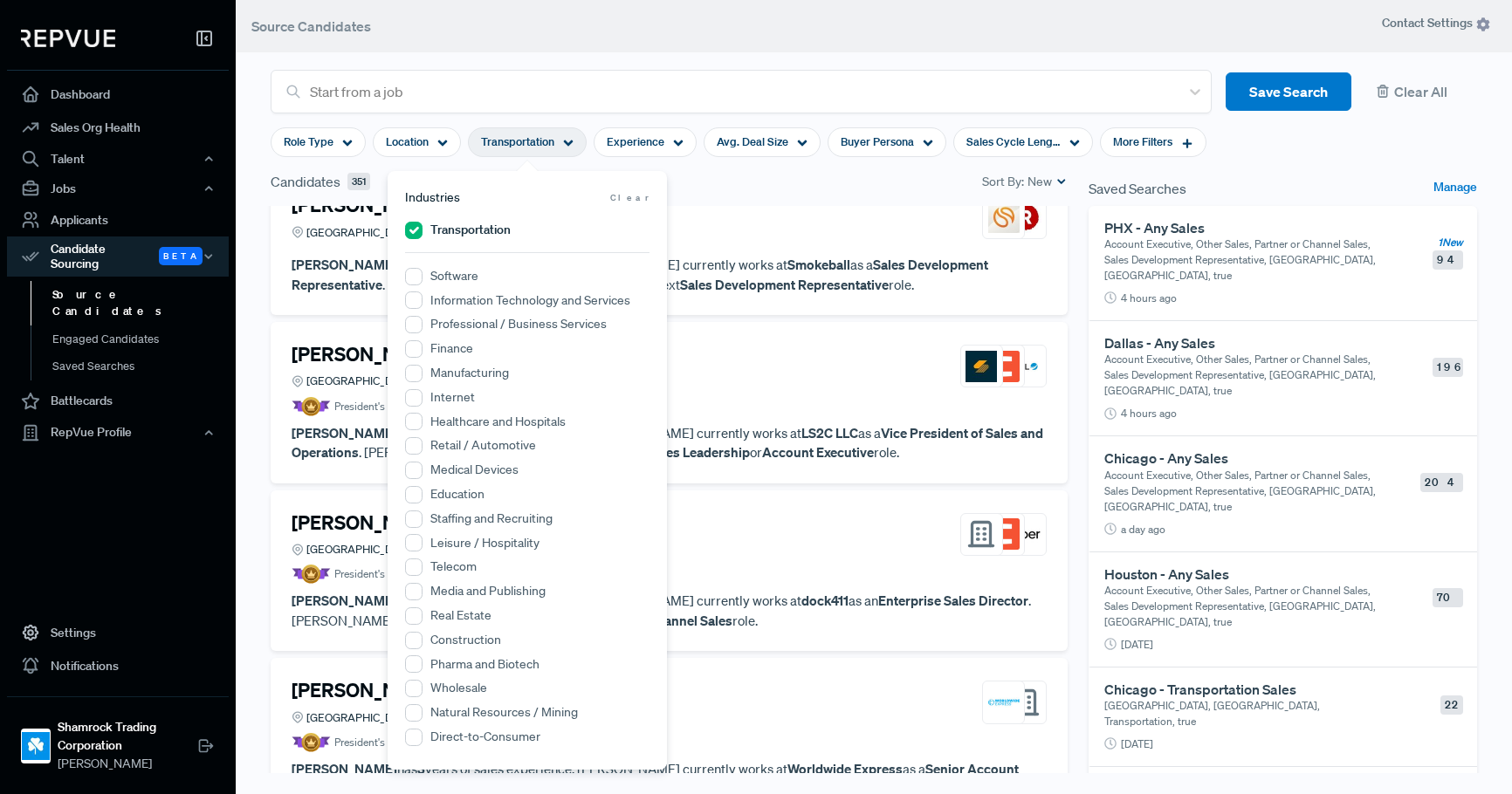
click at [632, 199] on span "Clear" at bounding box center [630, 198] width 39 height 13
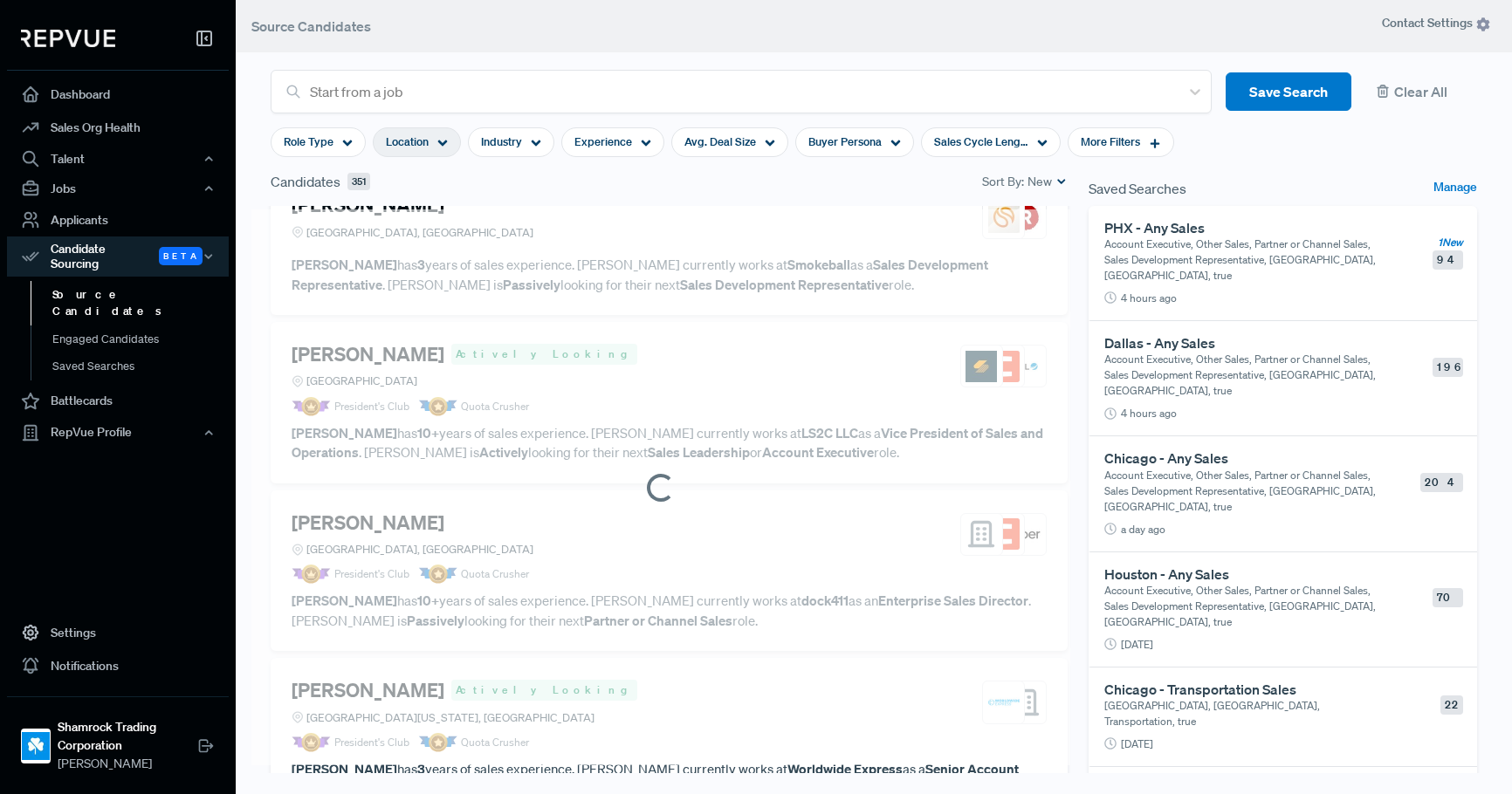
click at [422, 134] on span "Location" at bounding box center [407, 141] width 42 height 16
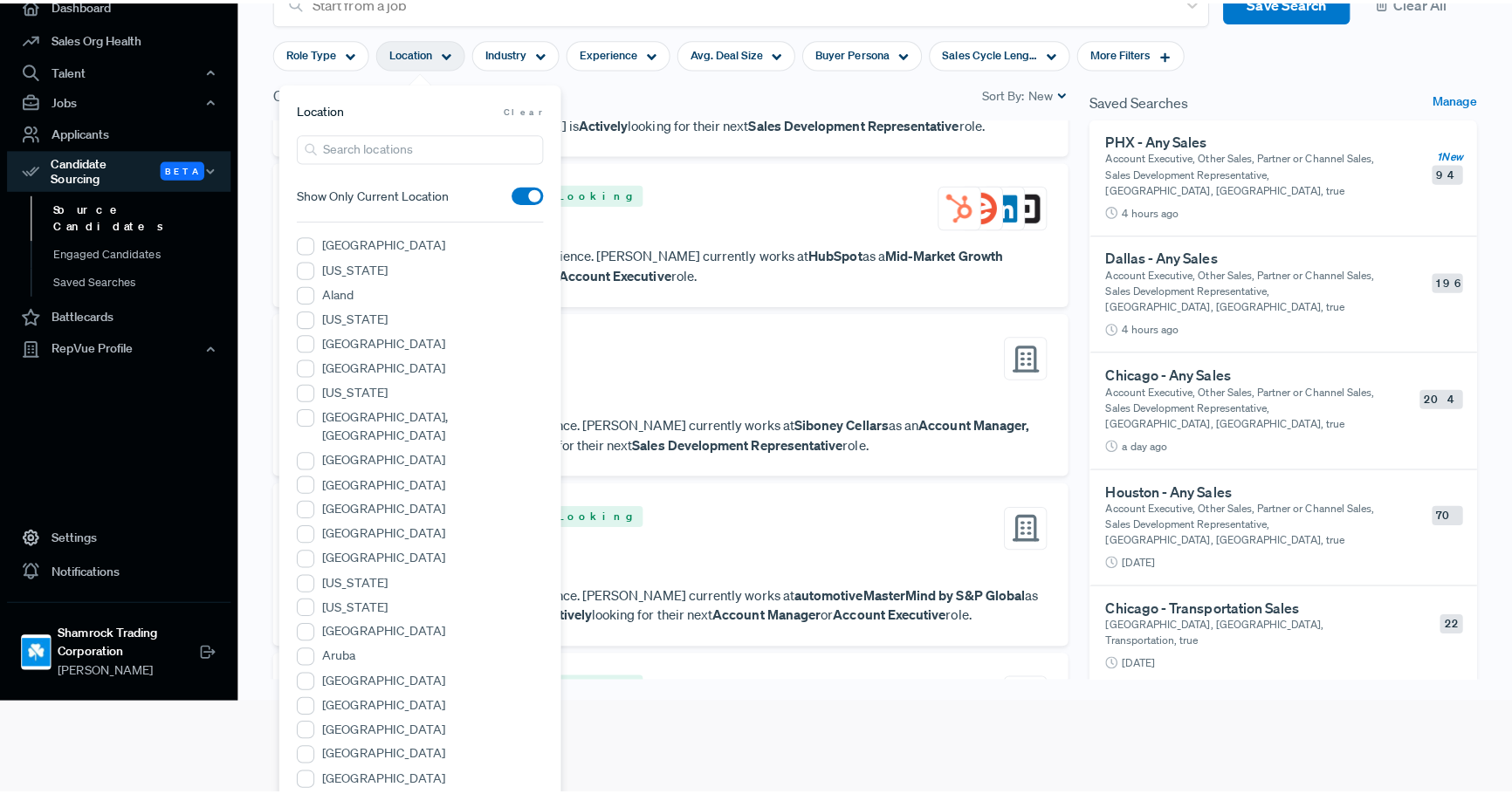
scroll to position [0, 0]
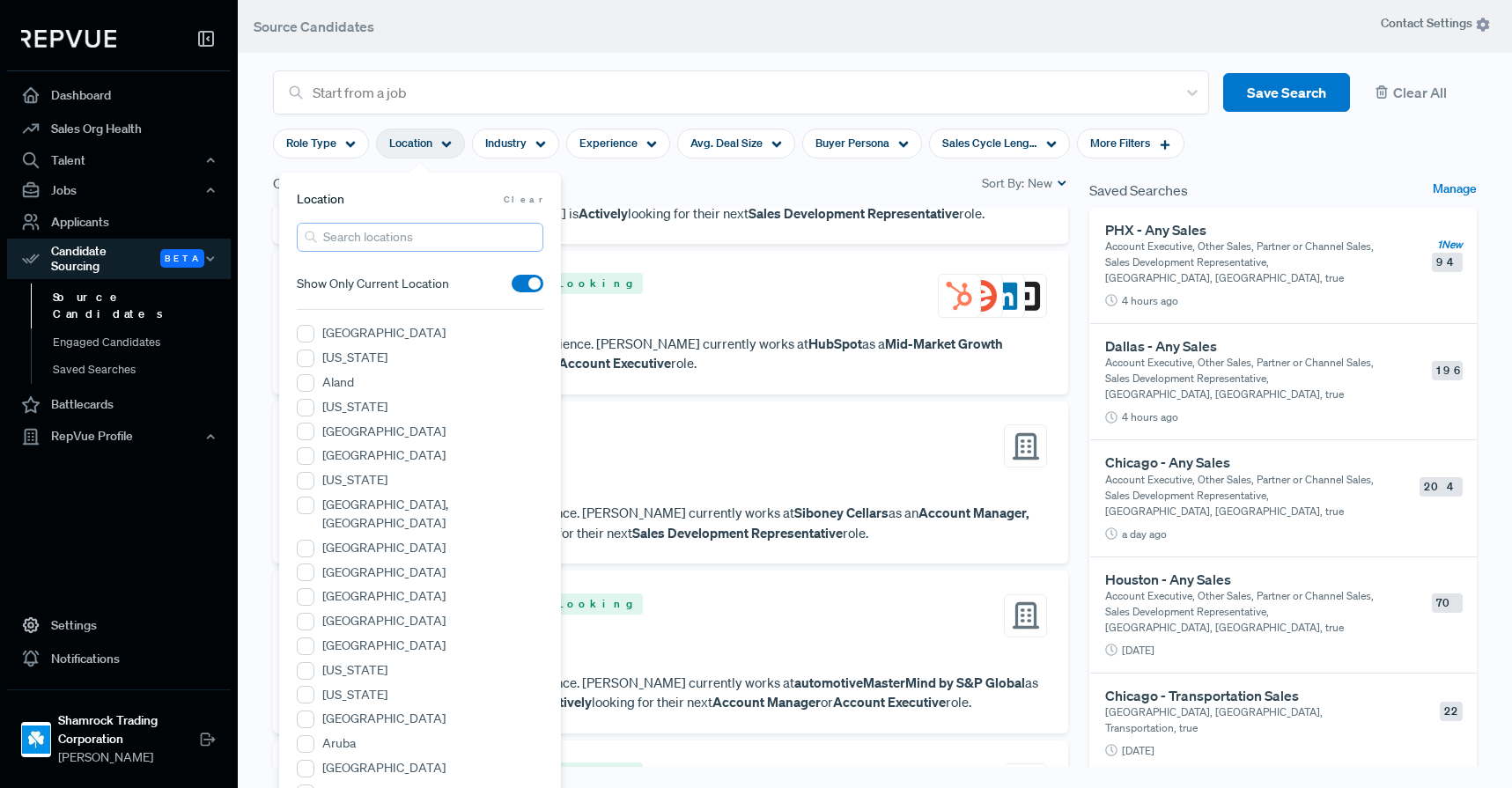
click at [382, 239] on input "search" at bounding box center [420, 237] width 246 height 29
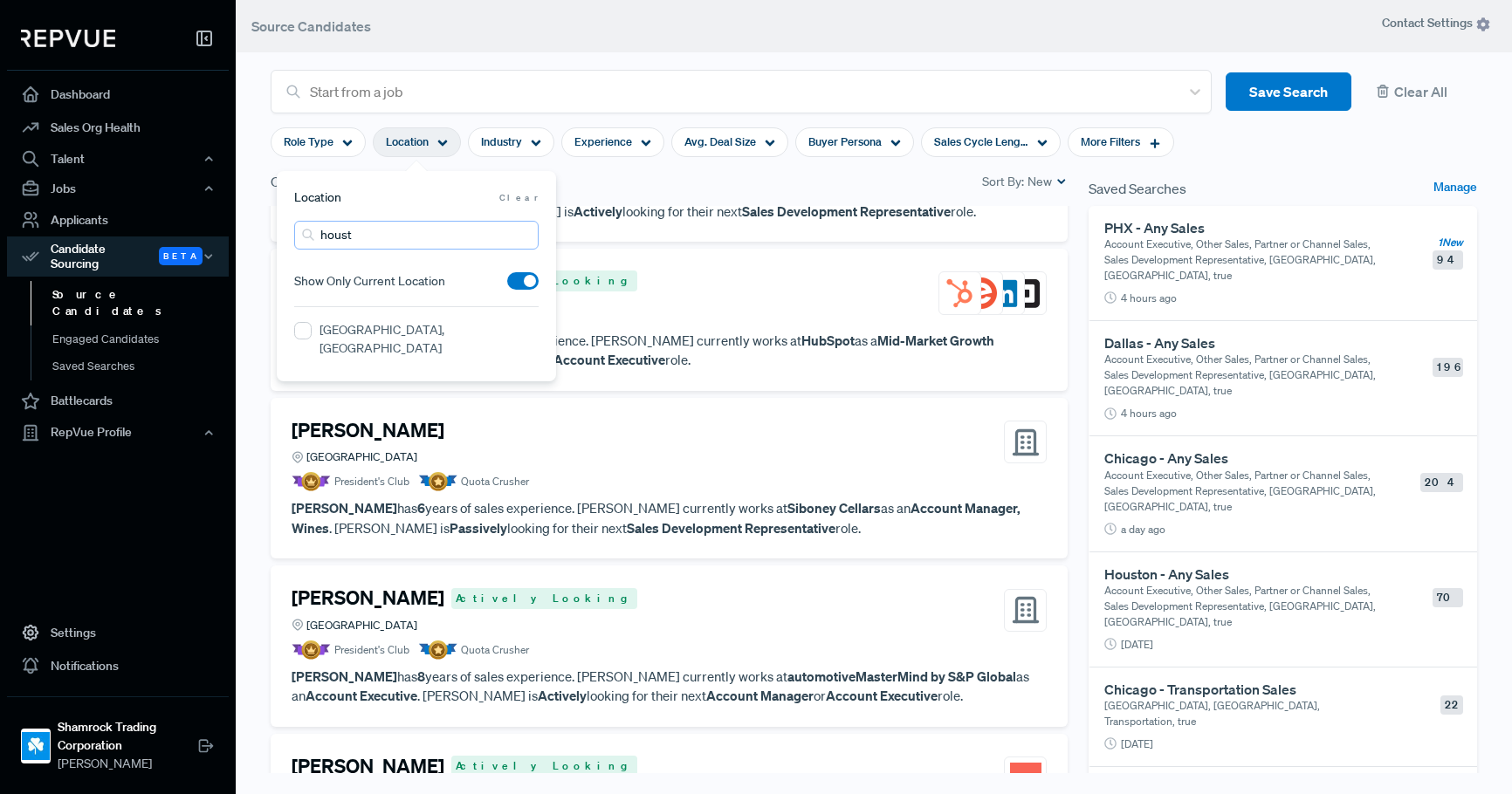
type input "houst"
click at [337, 333] on label "[GEOGRAPHIC_DATA], [GEOGRAPHIC_DATA]" at bounding box center [429, 339] width 219 height 37
click at [311, 333] on TX "[GEOGRAPHIC_DATA], [GEOGRAPHIC_DATA]" at bounding box center [303, 331] width 17 height 17
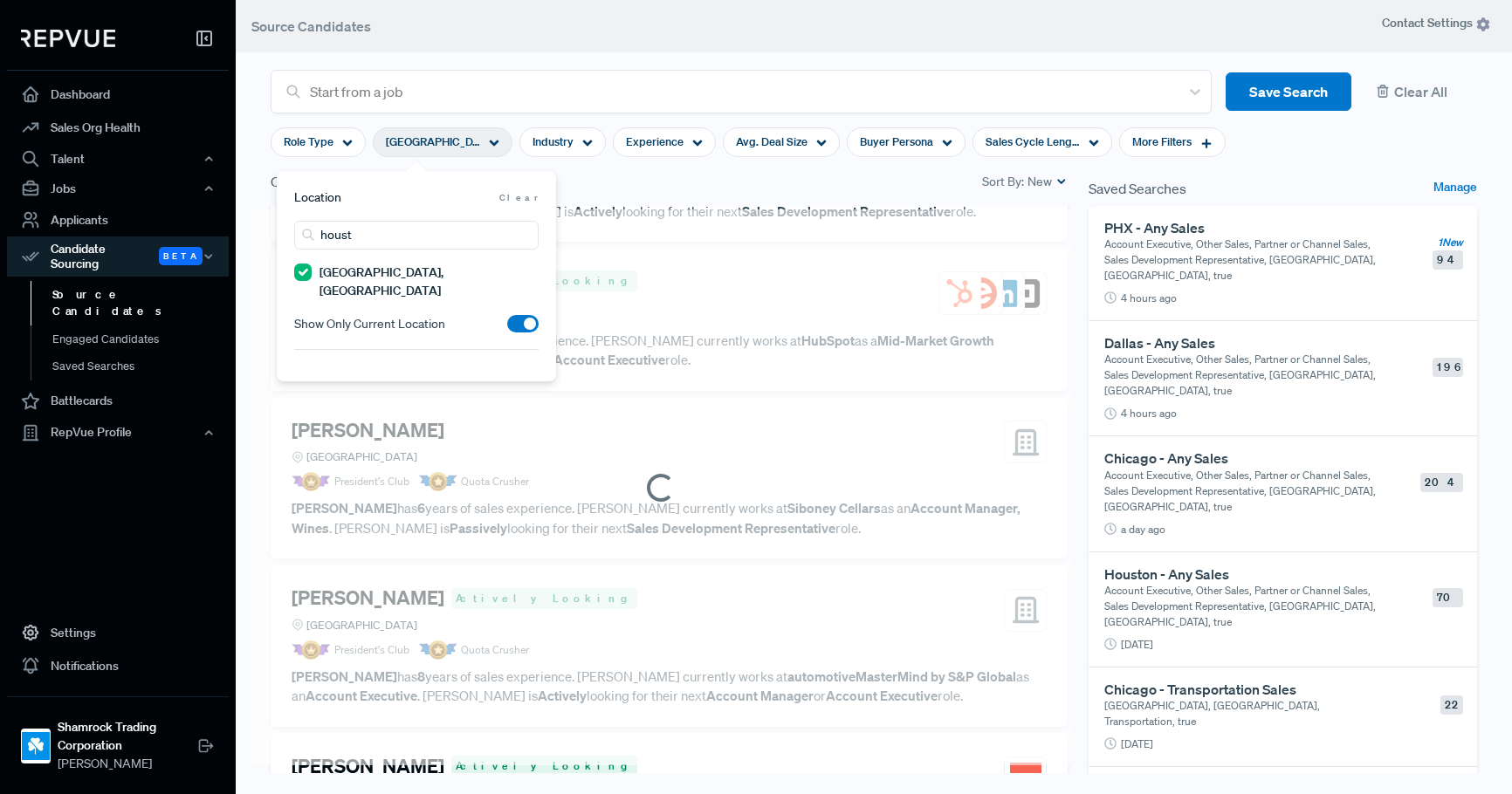
click at [699, 197] on div "Candidates 27,434 Sort By: New" at bounding box center [669, 188] width 818 height 35
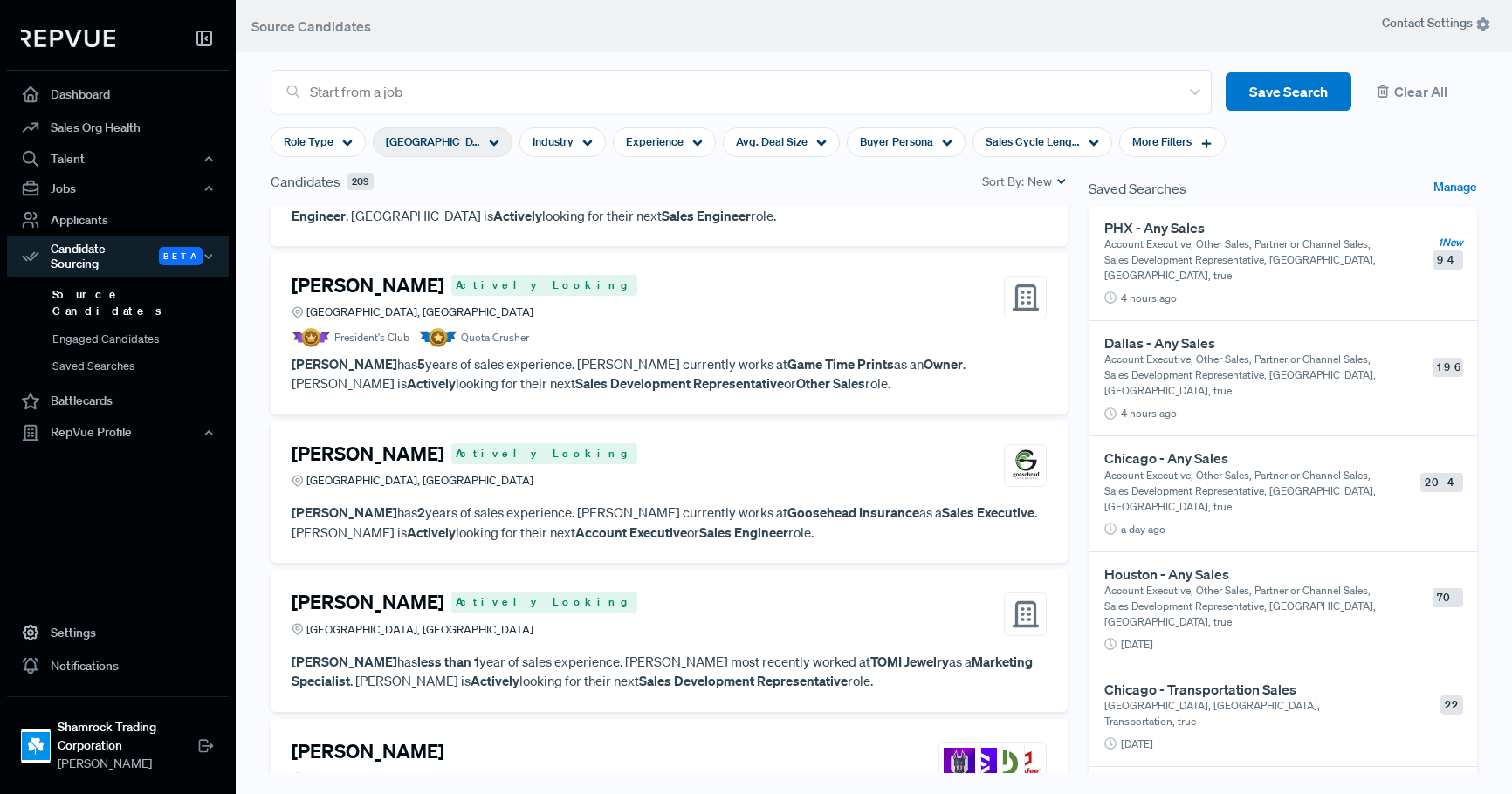
scroll to position [5268, 0]
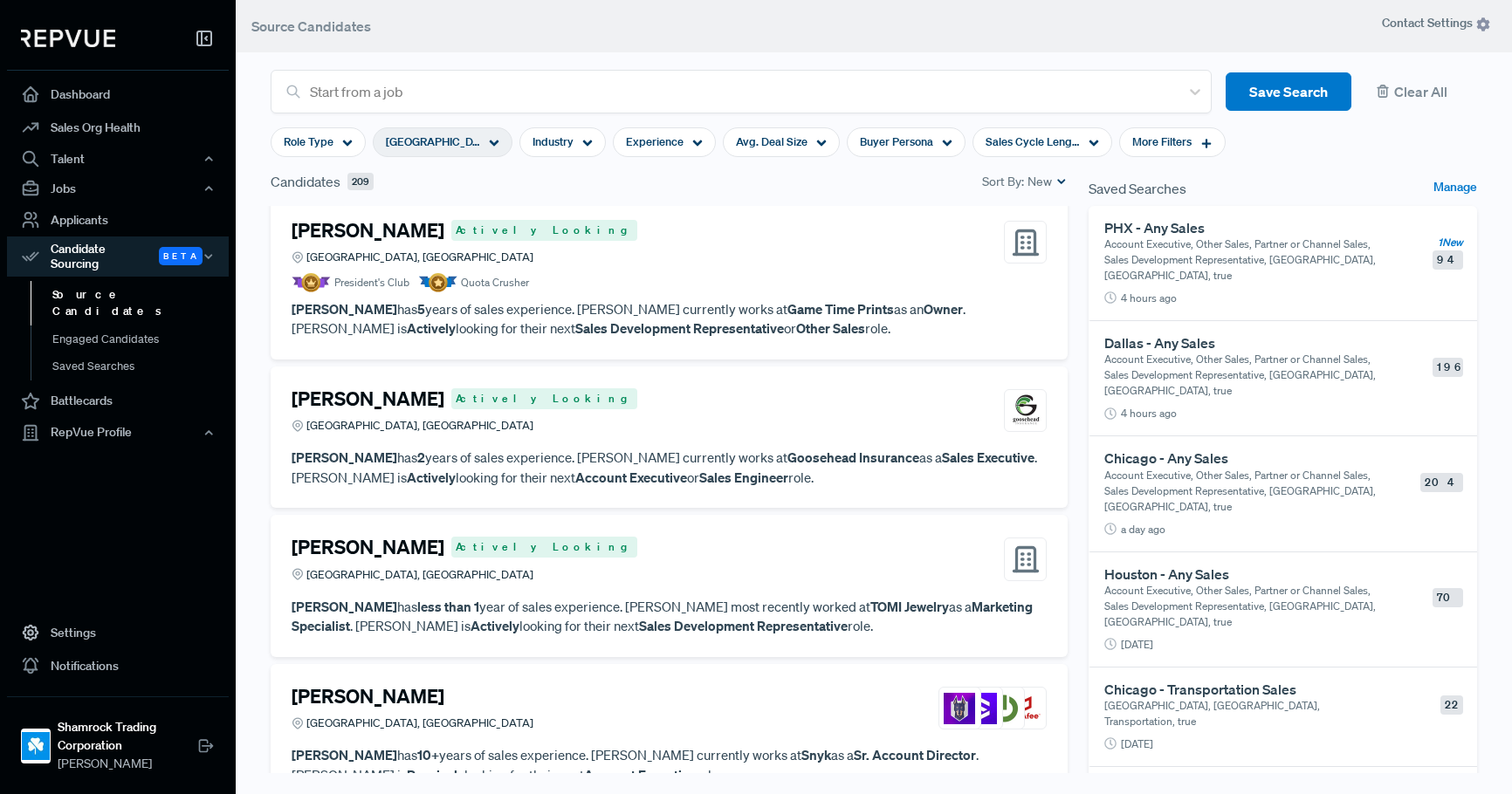
click at [1010, 180] on div "Sort By: New" at bounding box center [1024, 182] width 86 height 18
click at [1035, 211] on span "Profile Quality" at bounding box center [1009, 211] width 96 height 25
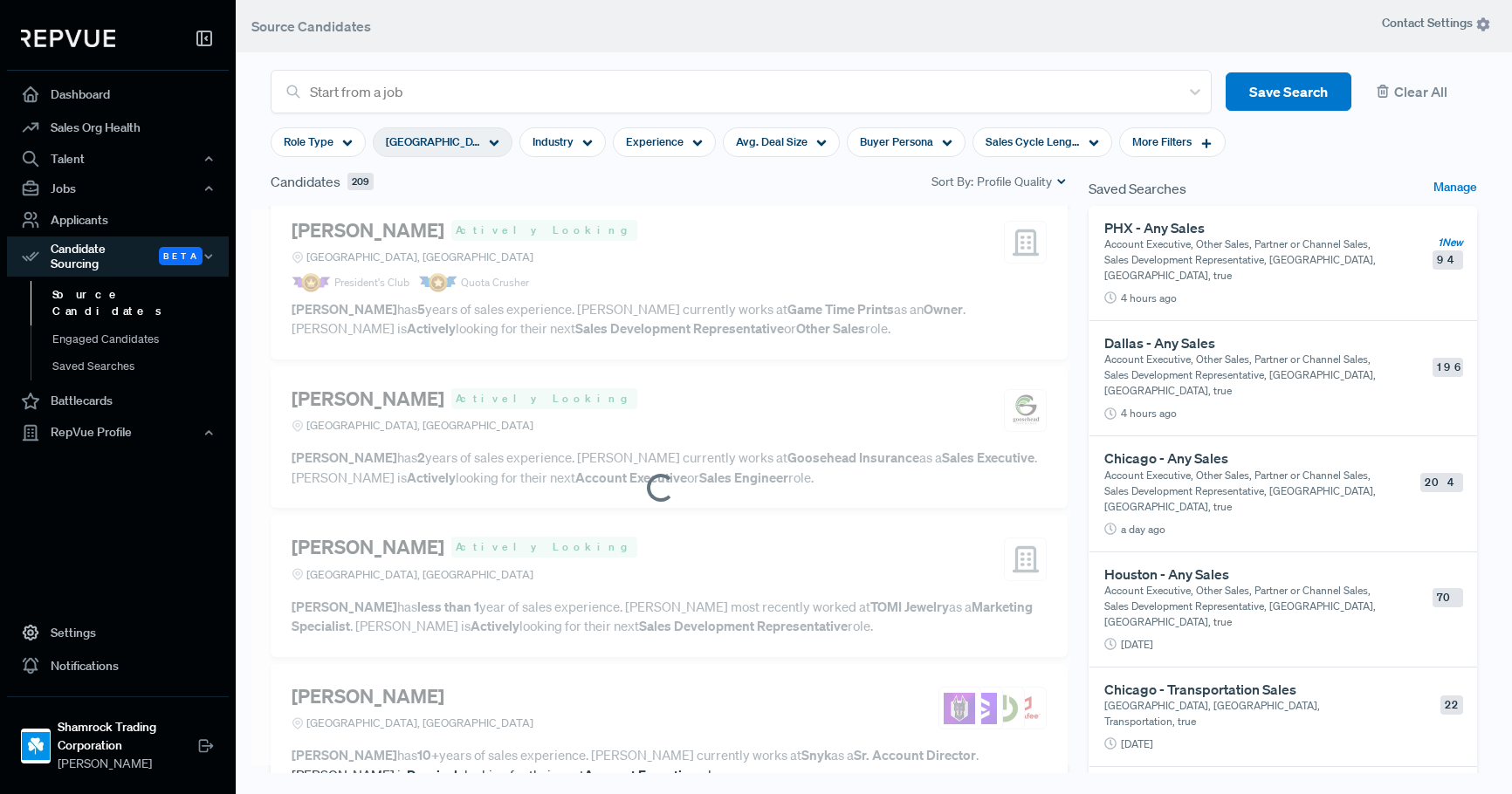
scroll to position [3502, 0]
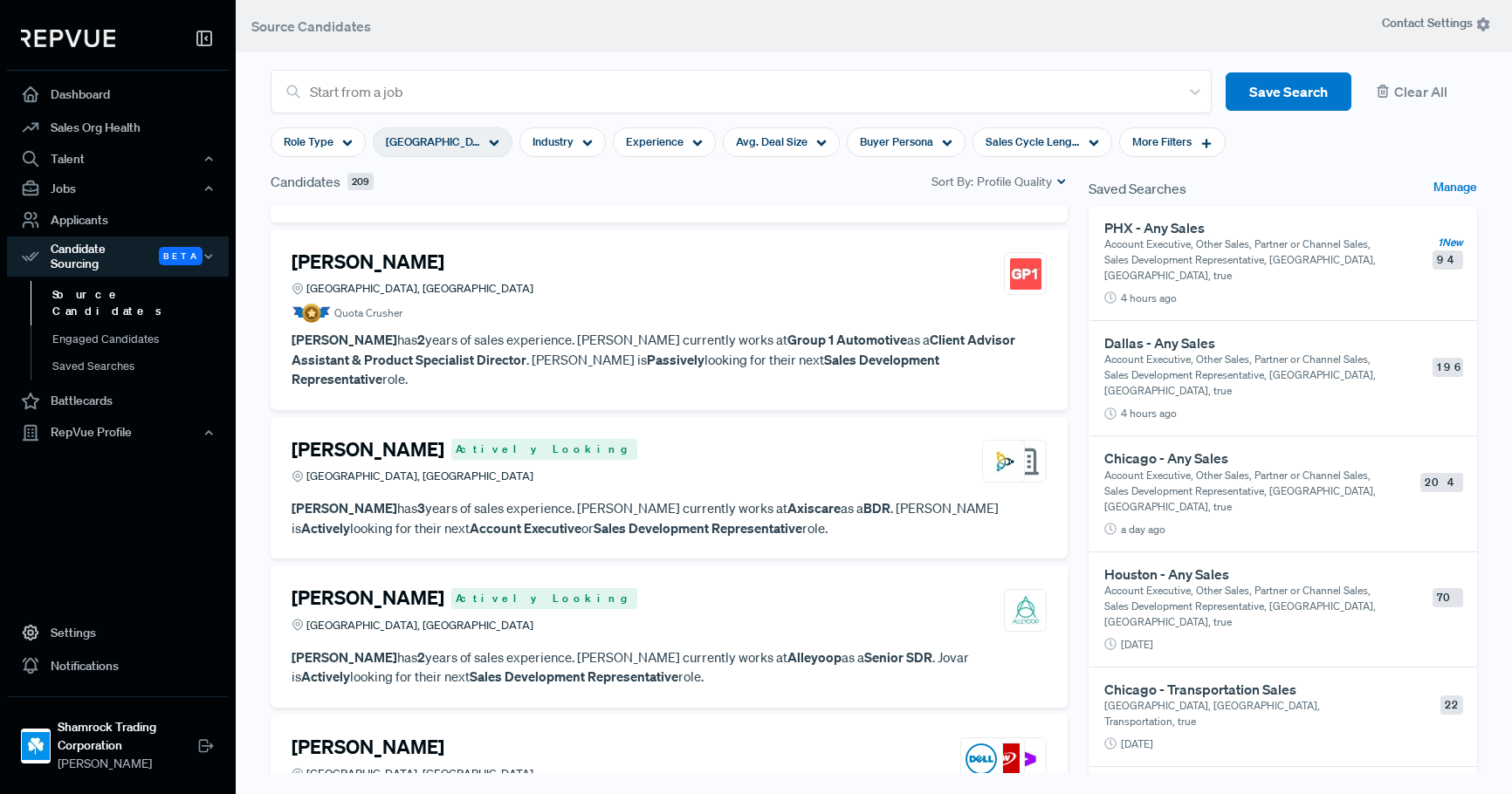
click at [637, 326] on article "[PERSON_NAME] Houston, [GEOGRAPHIC_DATA] Quota Crusher [PERSON_NAME] has 2 year…" at bounding box center [668, 320] width 755 height 138
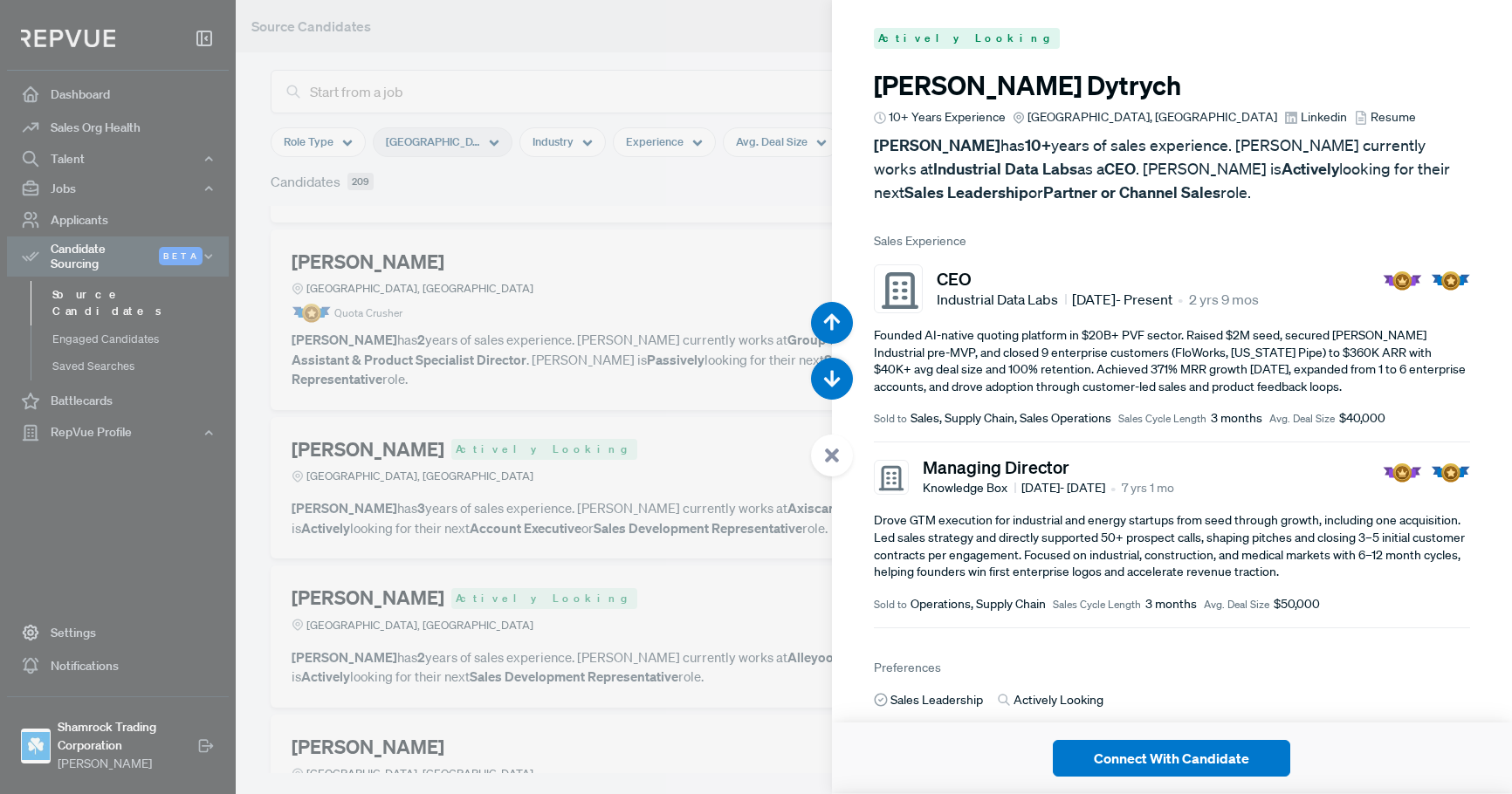
scroll to position [17474, 0]
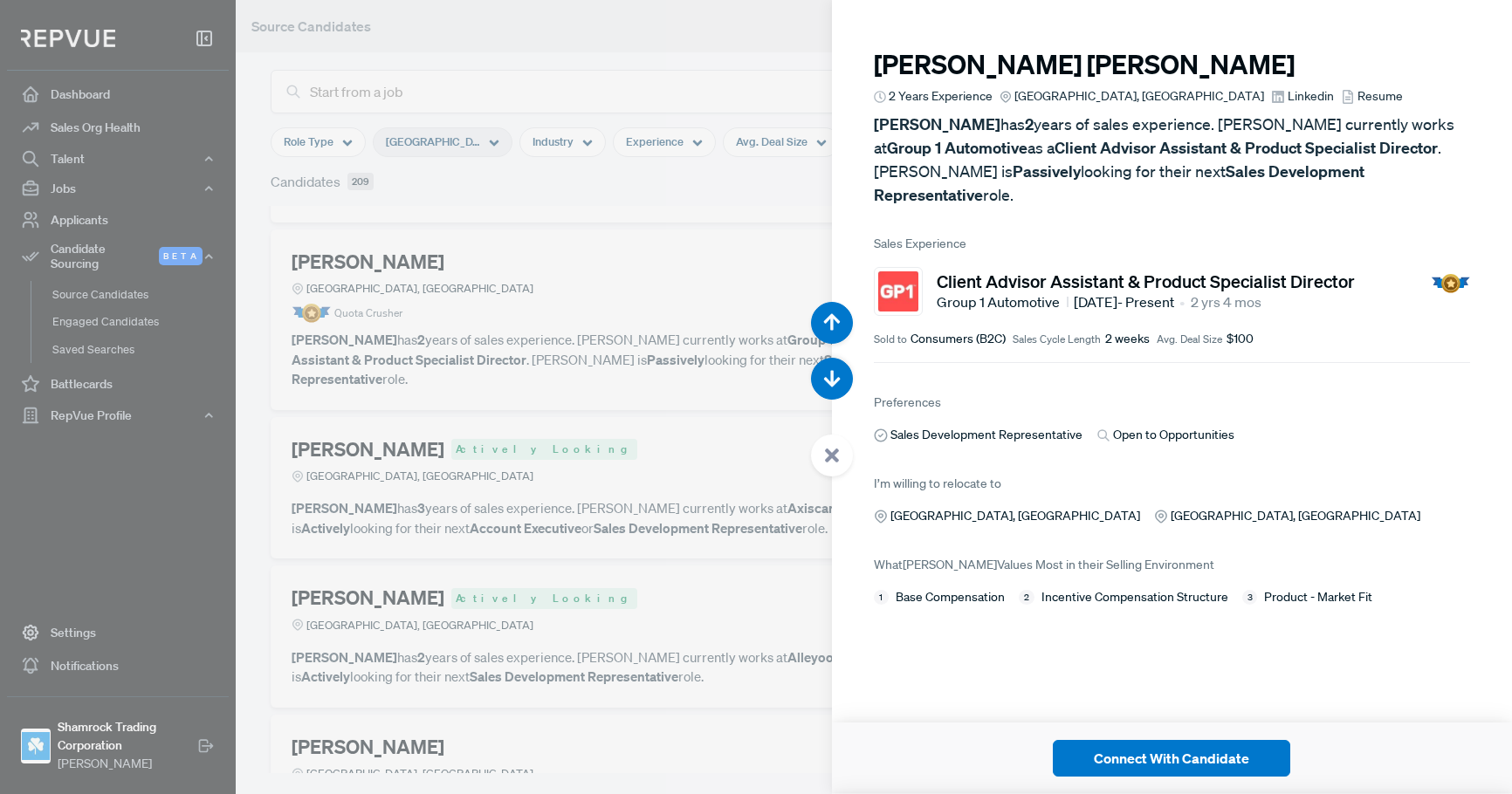
click at [599, 270] on div at bounding box center [756, 397] width 1512 height 794
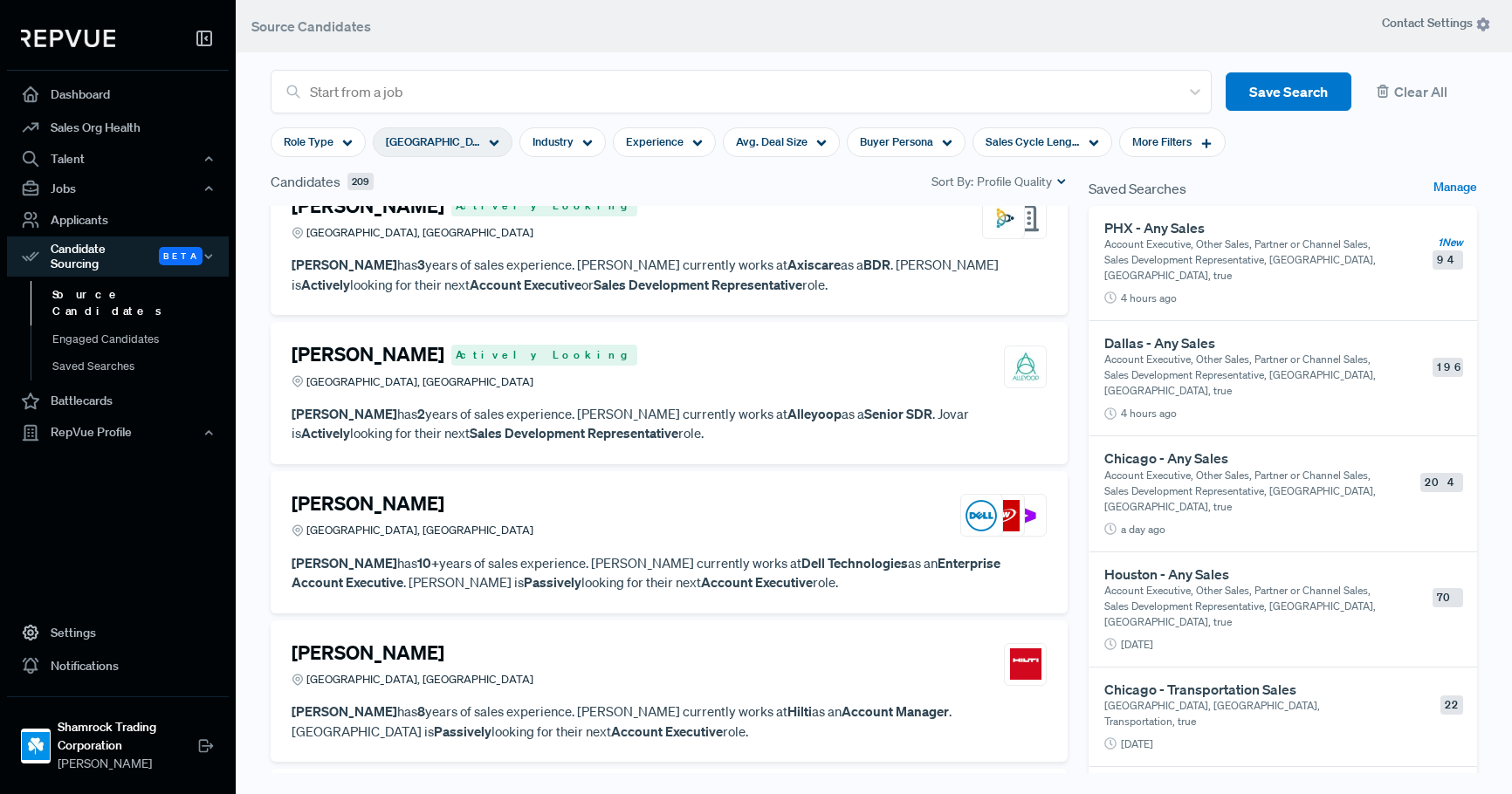
scroll to position [3763, 0]
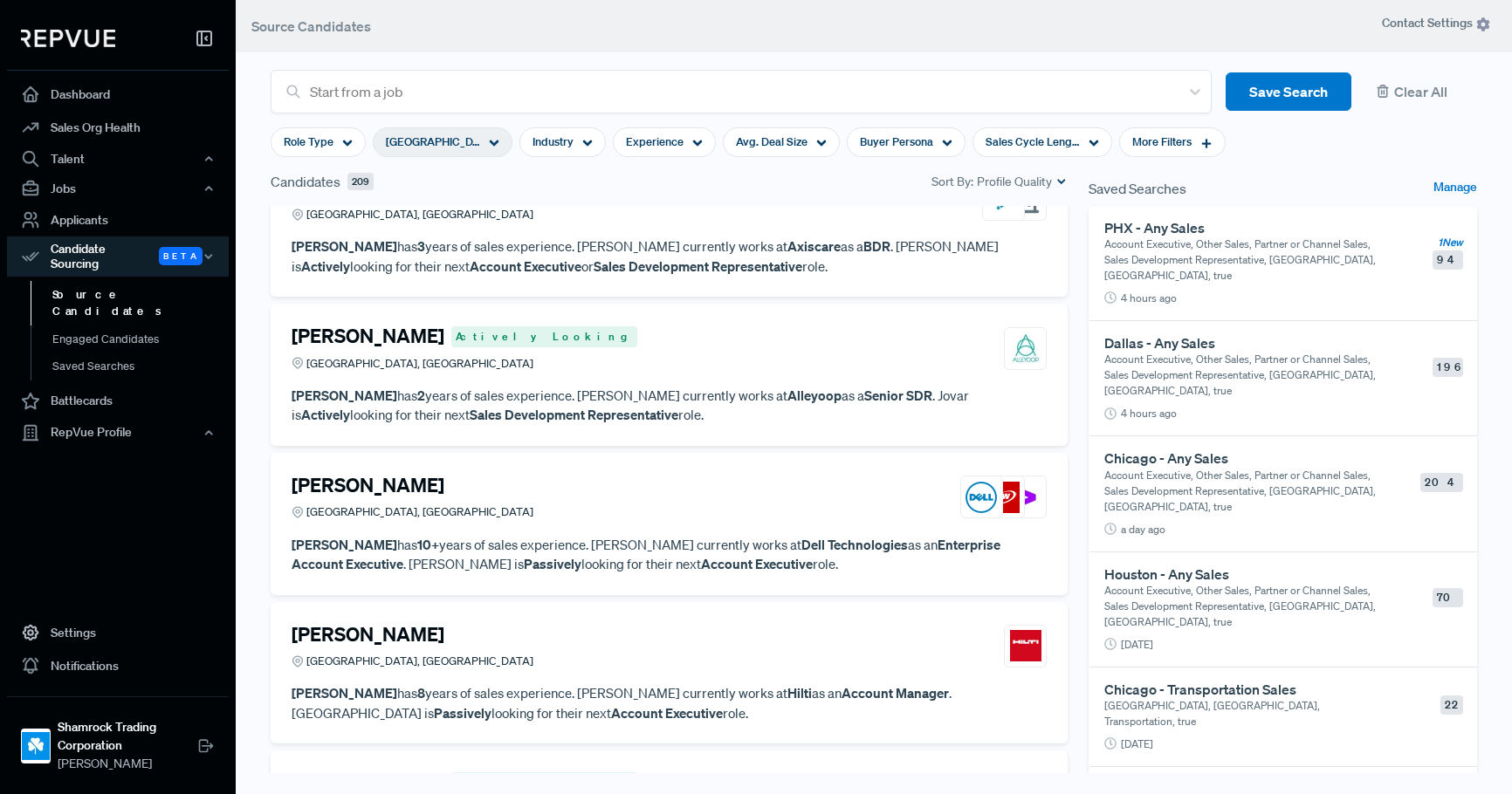
click at [455, 142] on span "[GEOGRAPHIC_DATA], [GEOGRAPHIC_DATA]" at bounding box center [433, 141] width 94 height 16
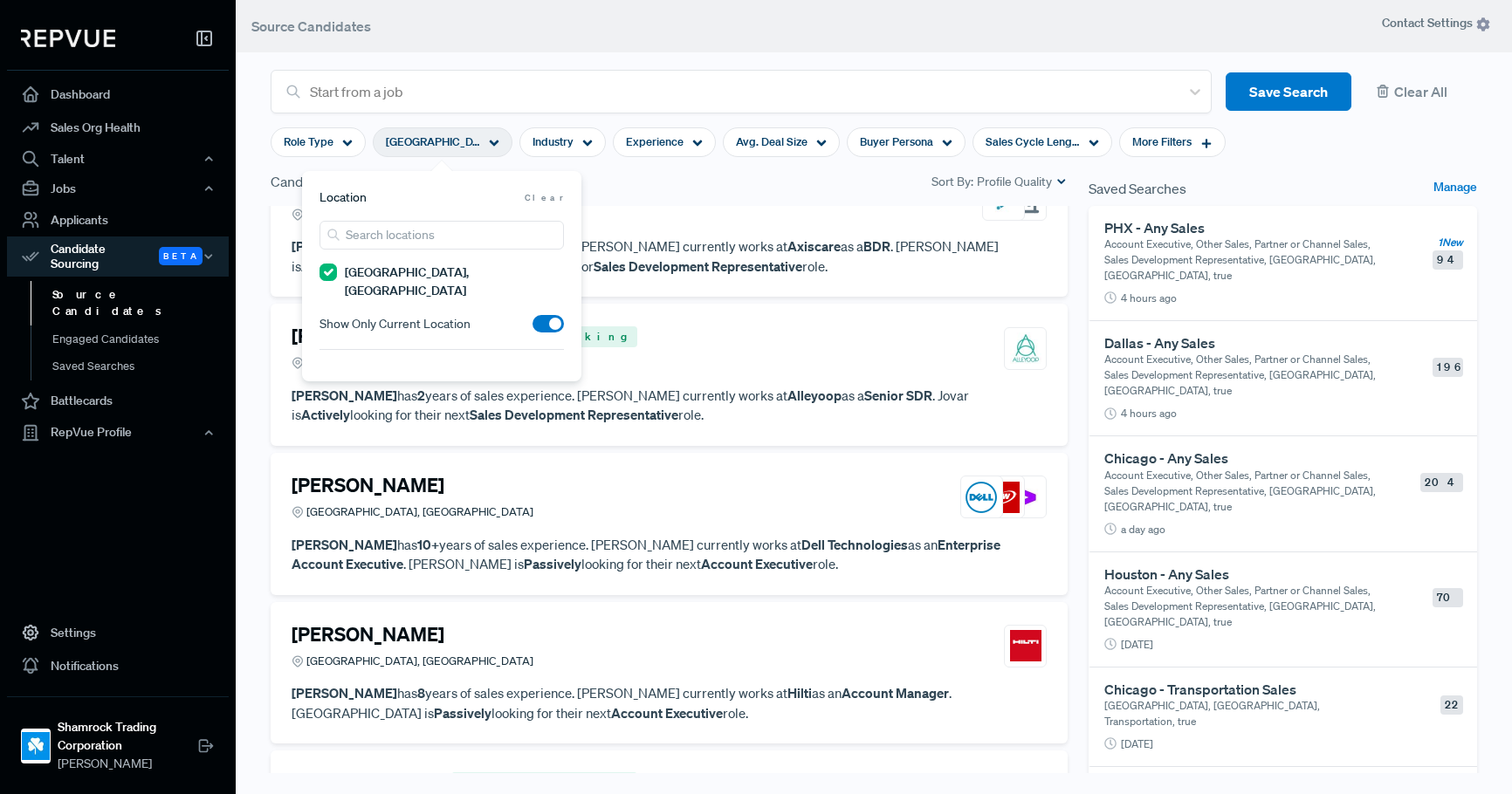
click at [551, 194] on span "Clear" at bounding box center [544, 198] width 39 height 13
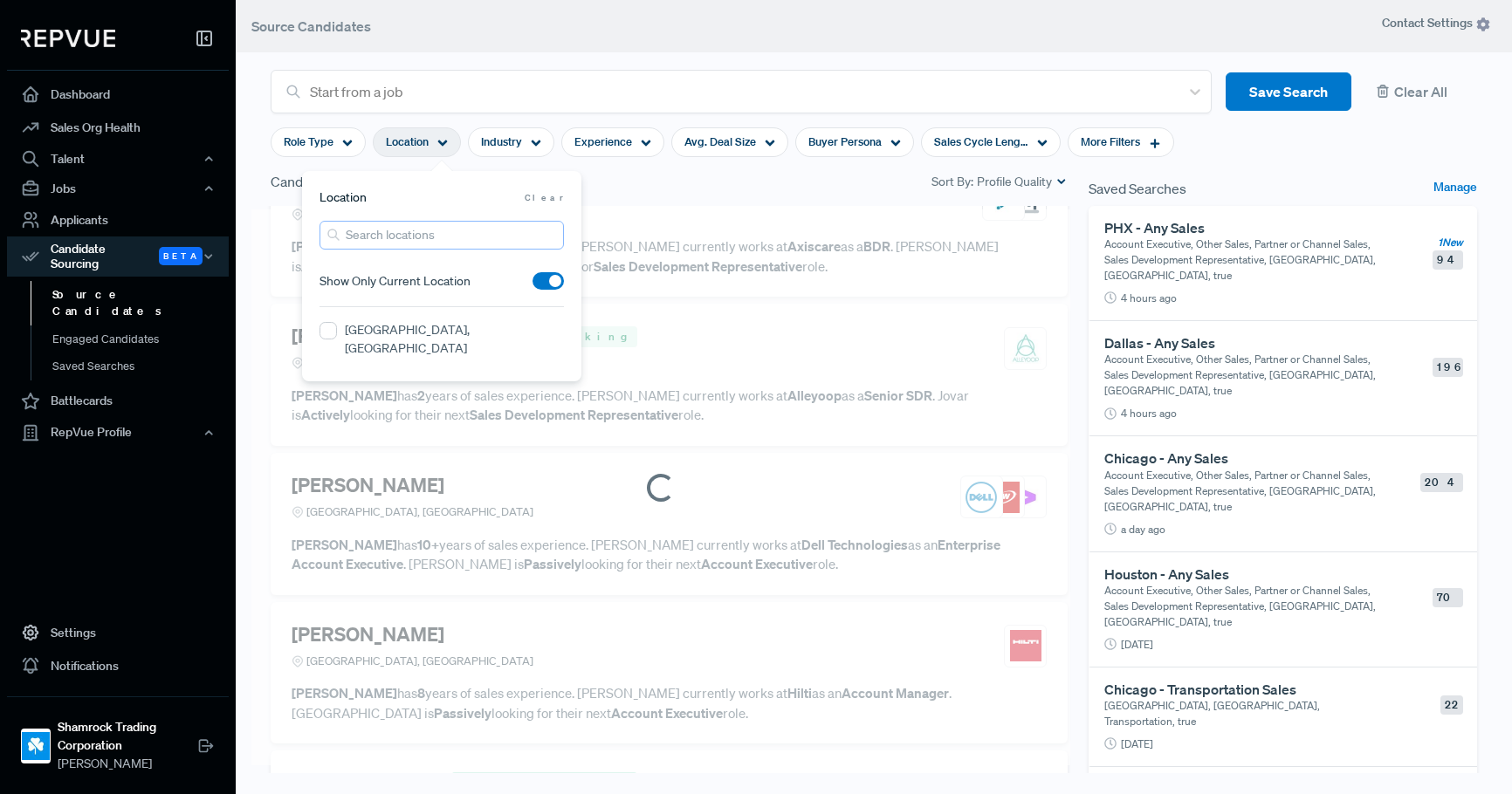
click at [395, 232] on input "search" at bounding box center [441, 236] width 244 height 29
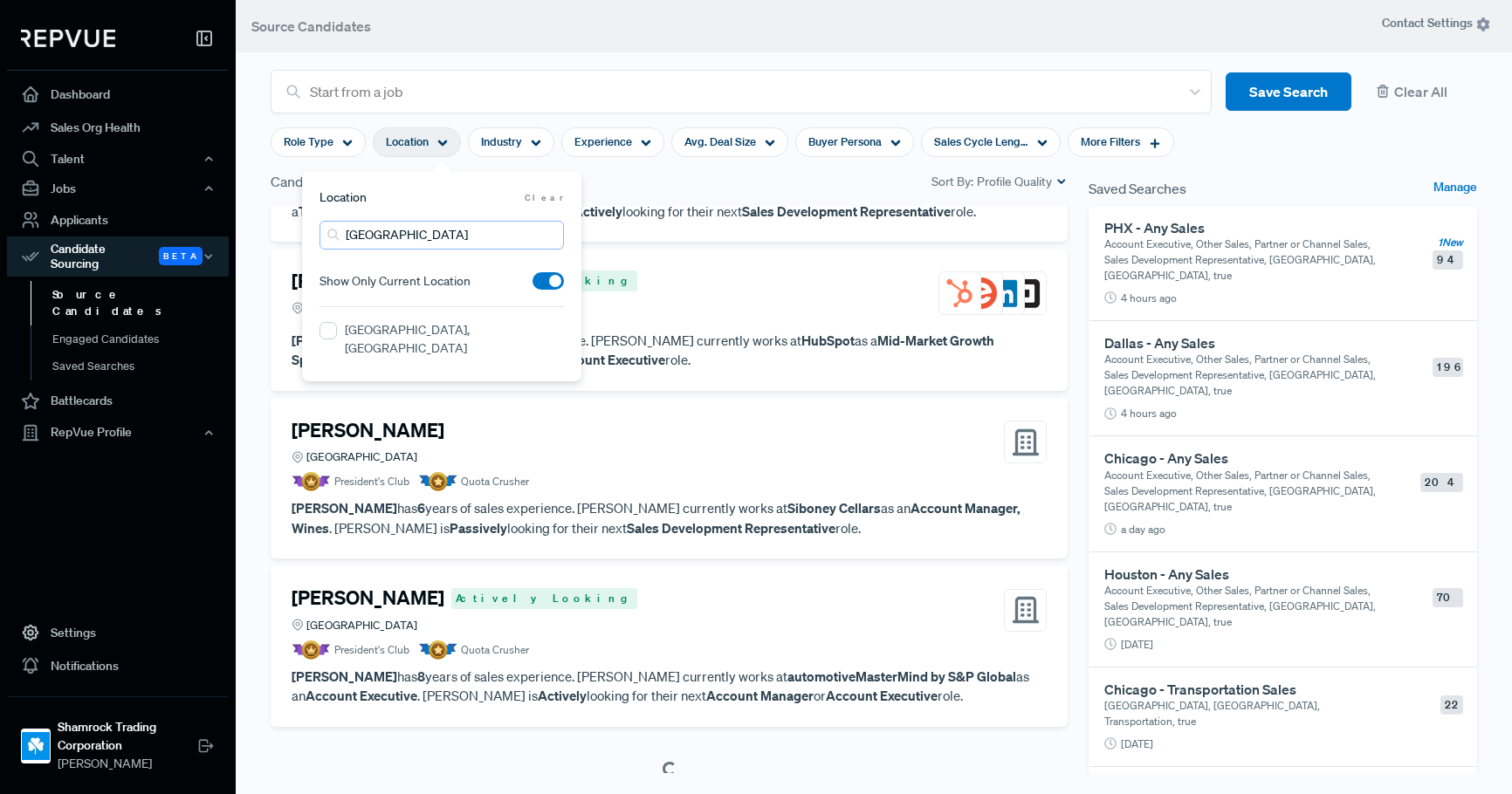
scroll to position [3631, 0]
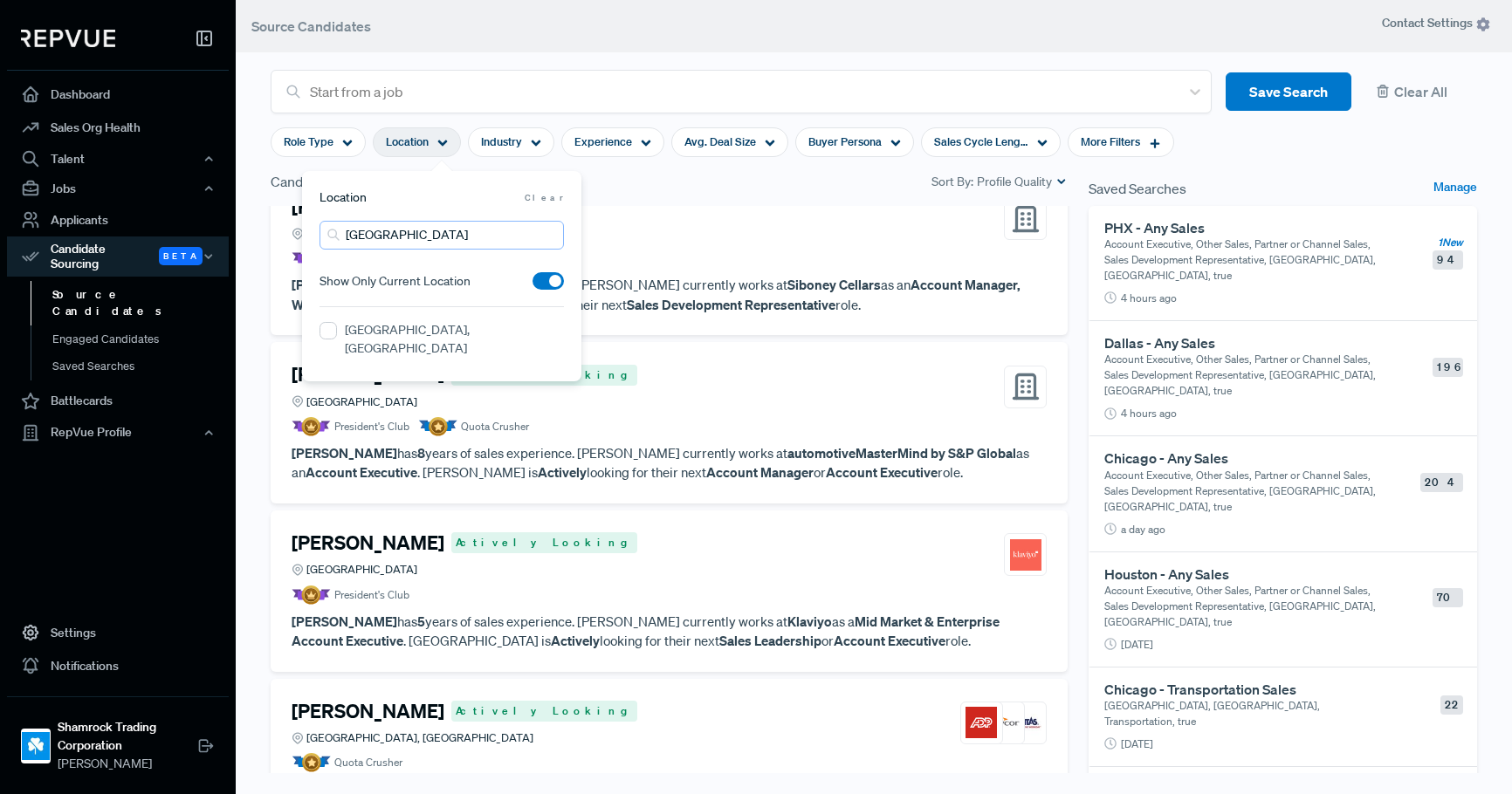
type input "[GEOGRAPHIC_DATA]"
click at [387, 327] on label "[GEOGRAPHIC_DATA], [GEOGRAPHIC_DATA]" at bounding box center [455, 339] width 219 height 37
click at [336, 327] on IL "[GEOGRAPHIC_DATA], [GEOGRAPHIC_DATA]" at bounding box center [328, 331] width 17 height 17
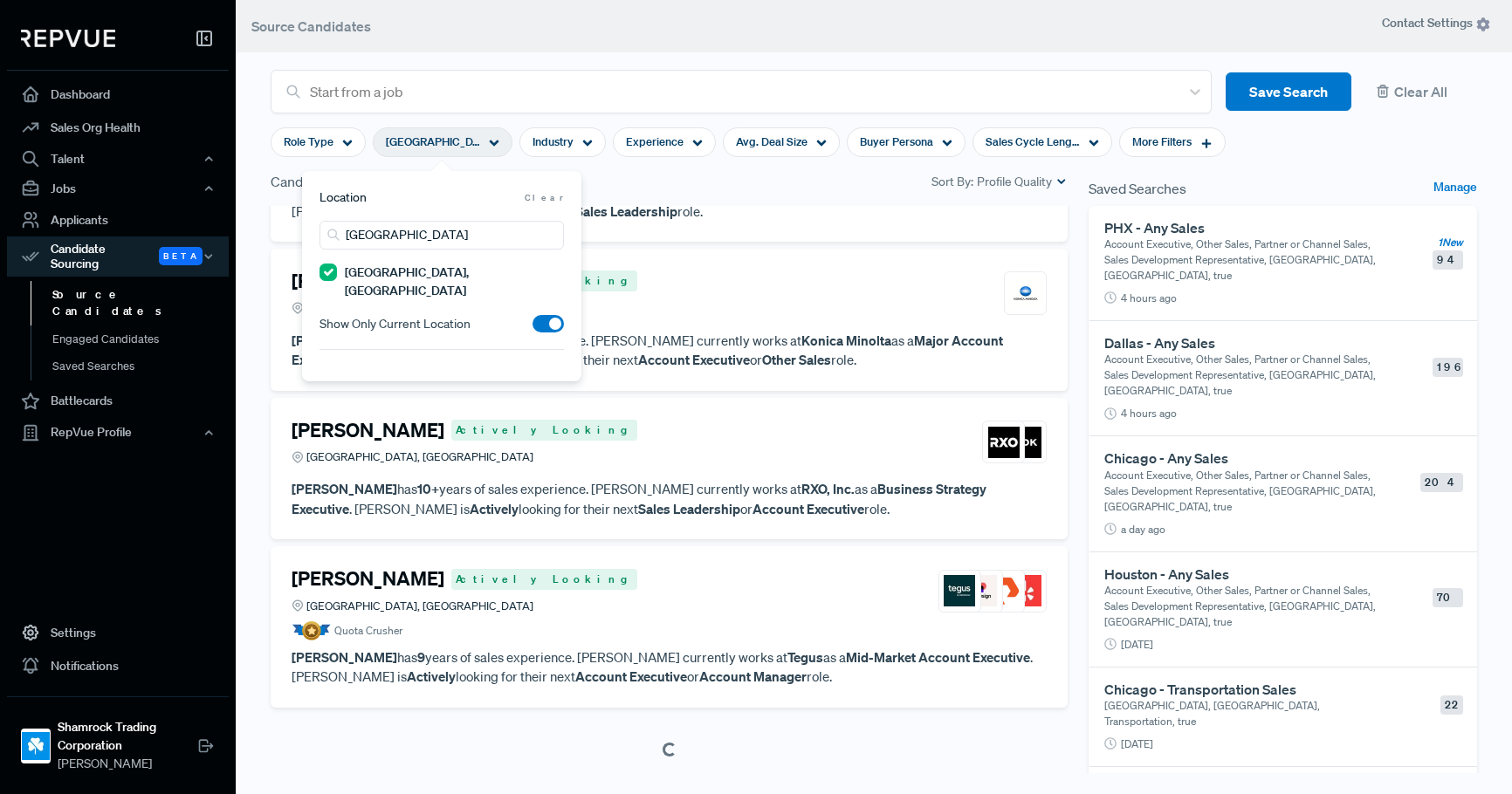
click at [715, 193] on div "Candidates 599 Sort By: Profile Quality" at bounding box center [669, 188] width 818 height 35
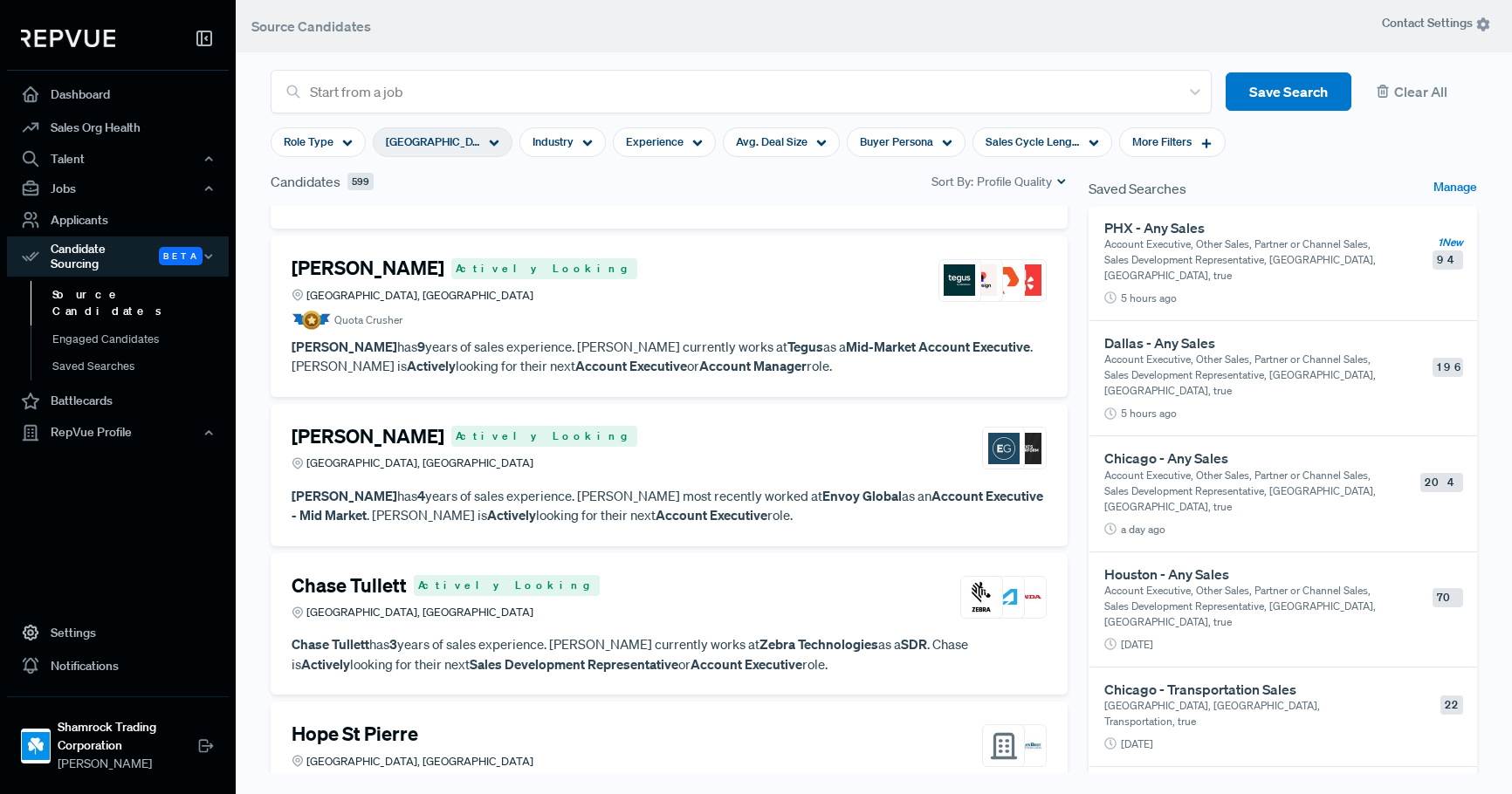
scroll to position [3832, 0]
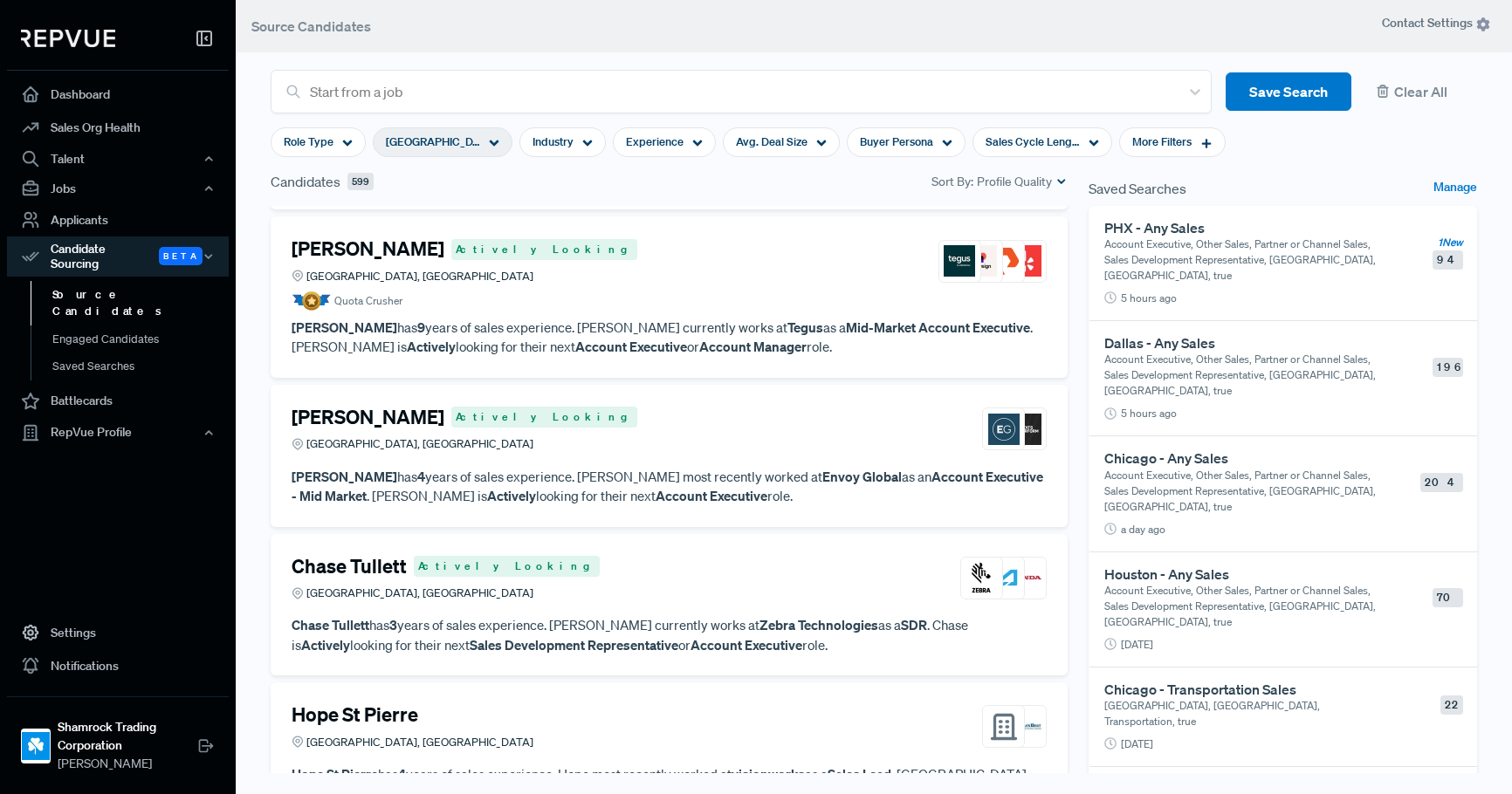
click at [822, 468] on strong "Envoy Global" at bounding box center [861, 477] width 80 height 17
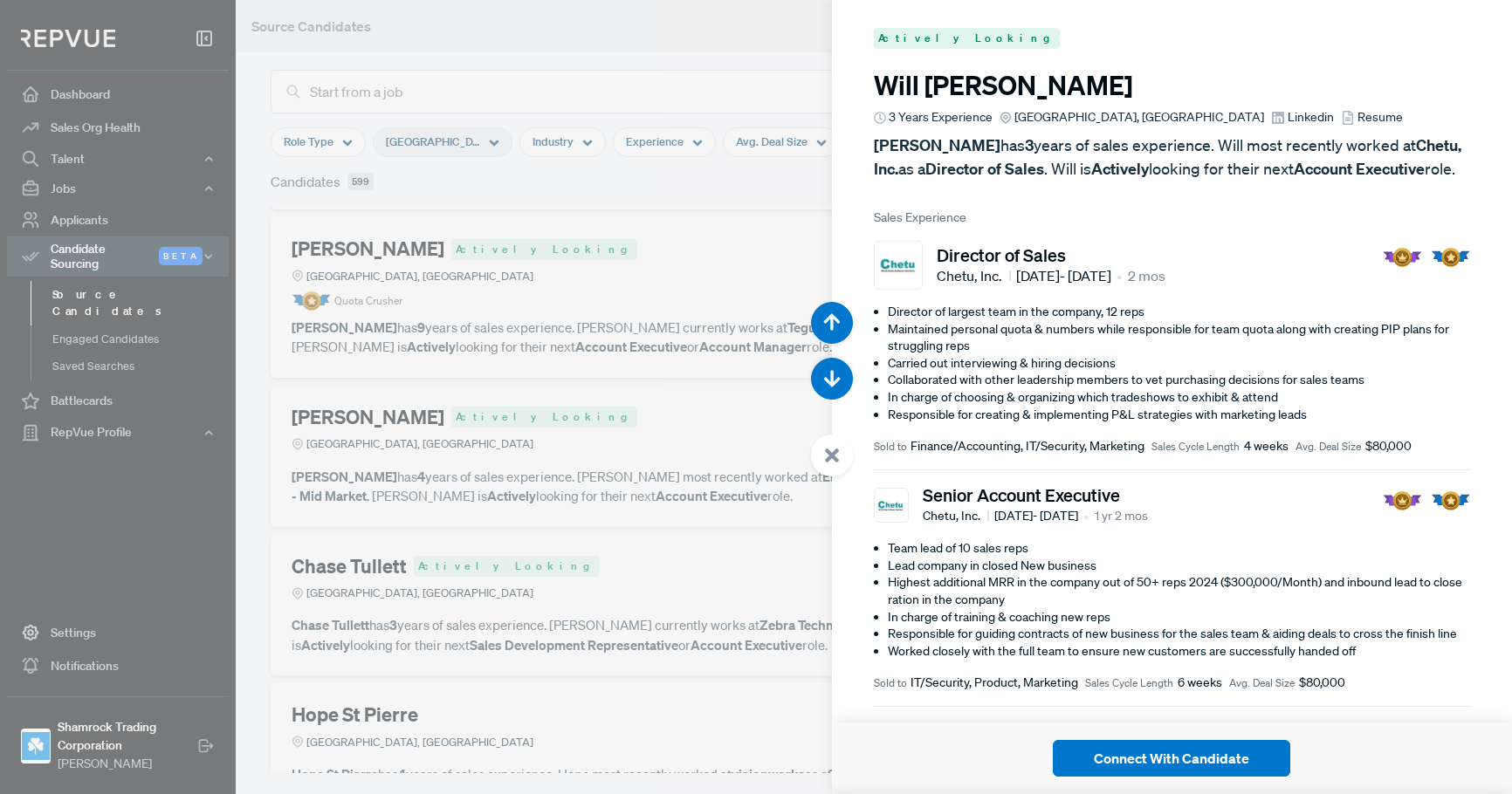
scroll to position [19857, 0]
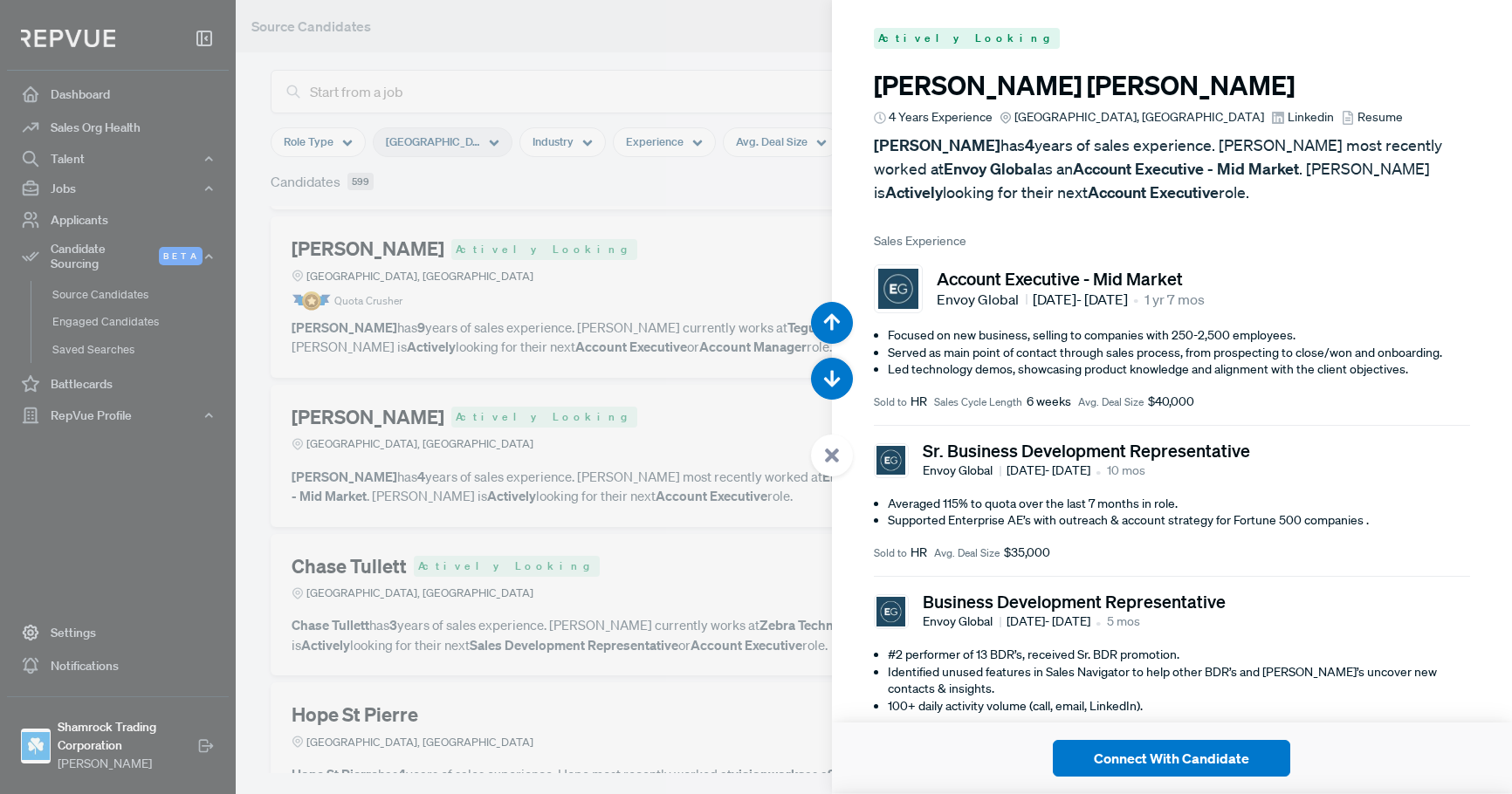
click at [583, 422] on div at bounding box center [756, 397] width 1512 height 794
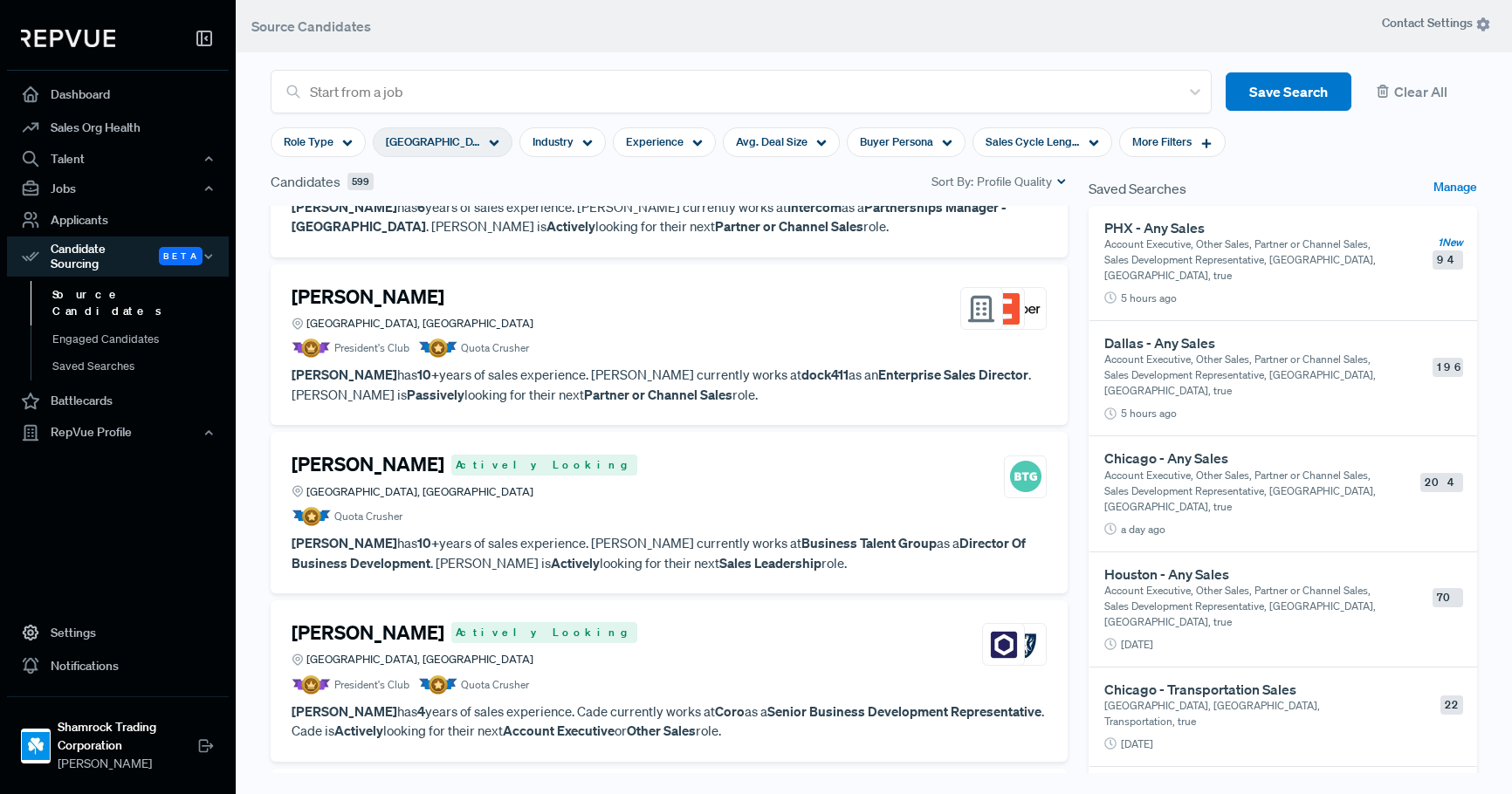
scroll to position [5839, 0]
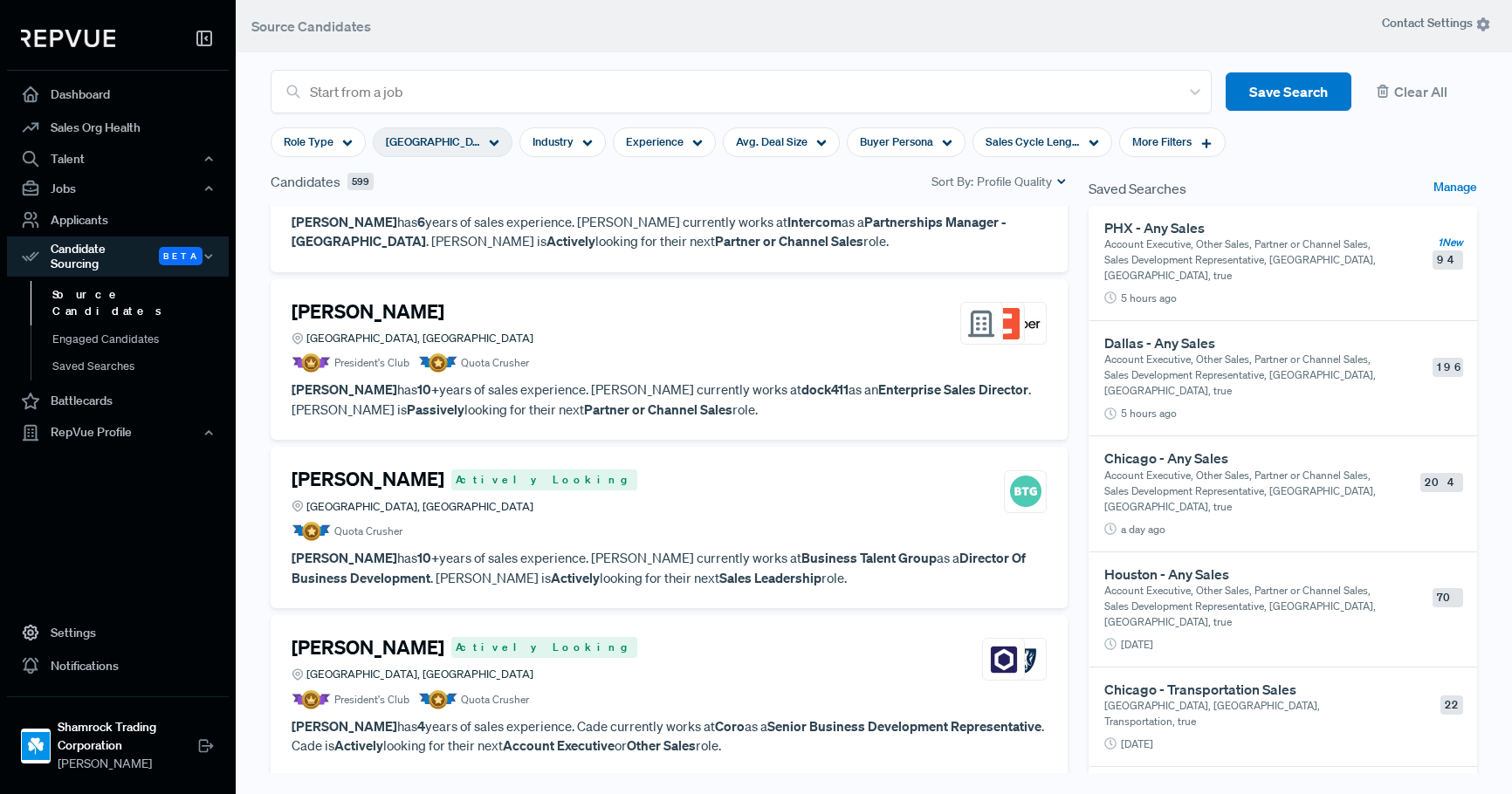
click at [617, 304] on div "[PERSON_NAME] Chicago, [GEOGRAPHIC_DATA]" at bounding box center [668, 323] width 755 height 47
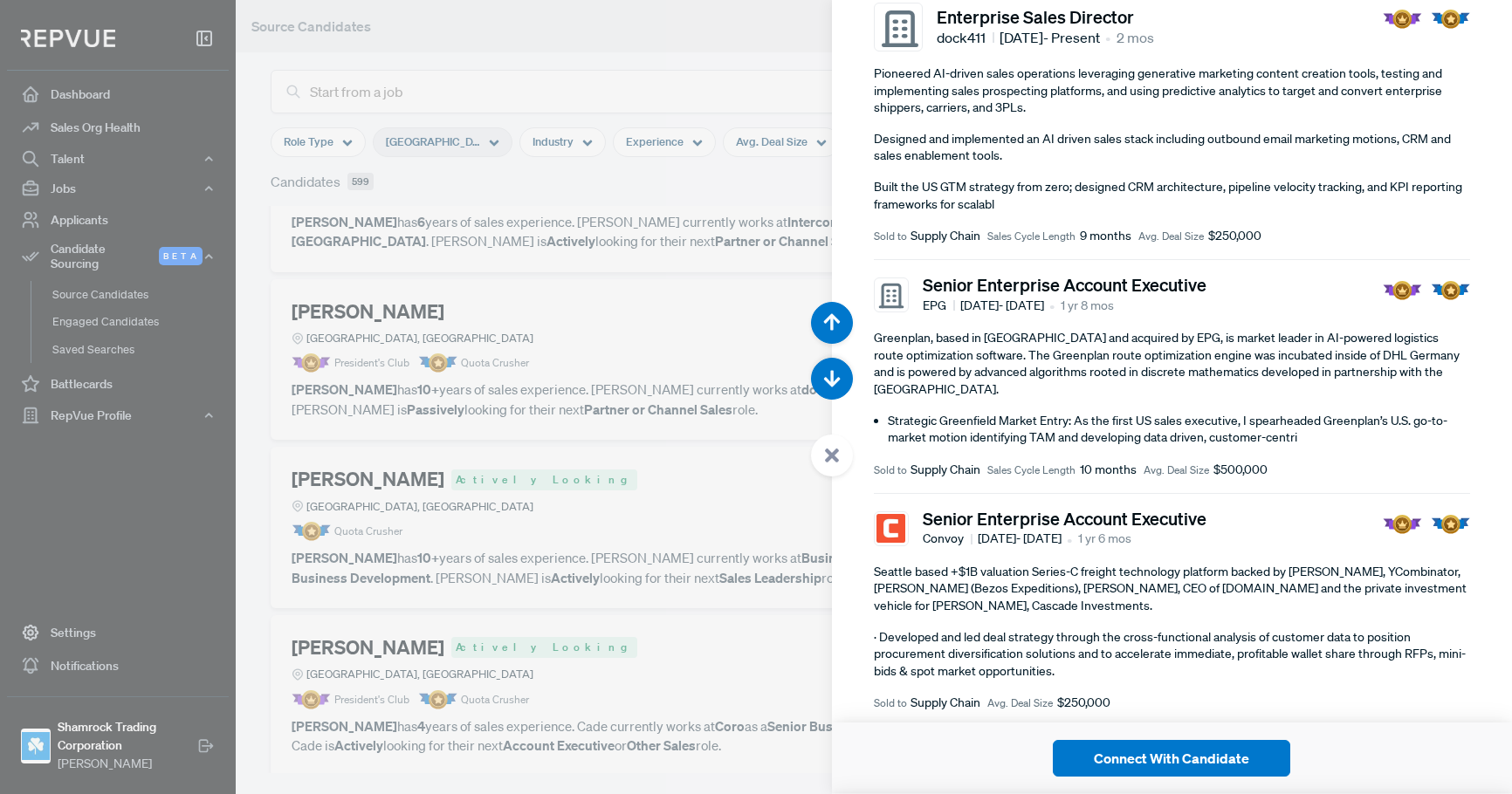
scroll to position [203, 0]
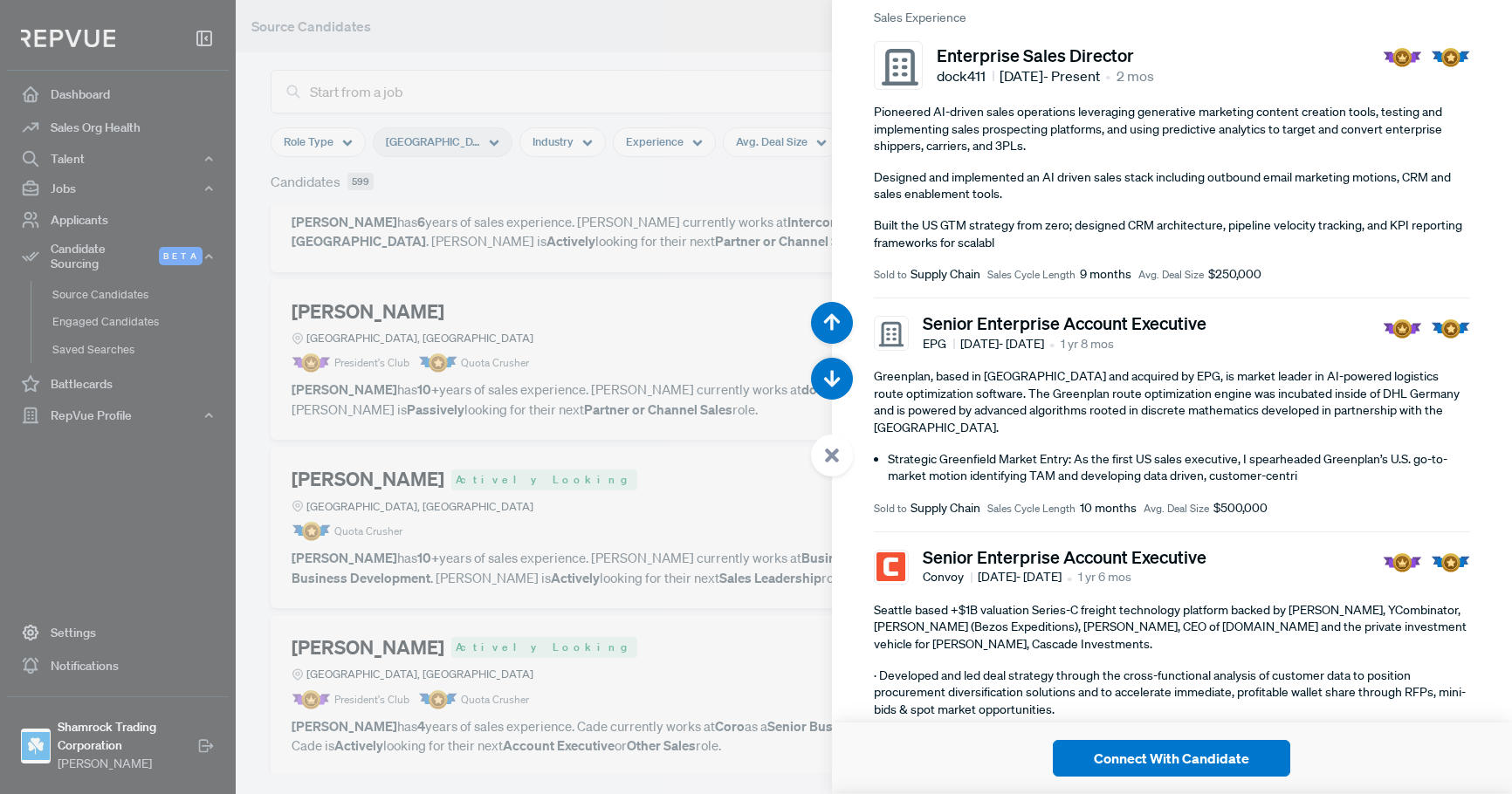
click at [649, 234] on div at bounding box center [756, 397] width 1512 height 794
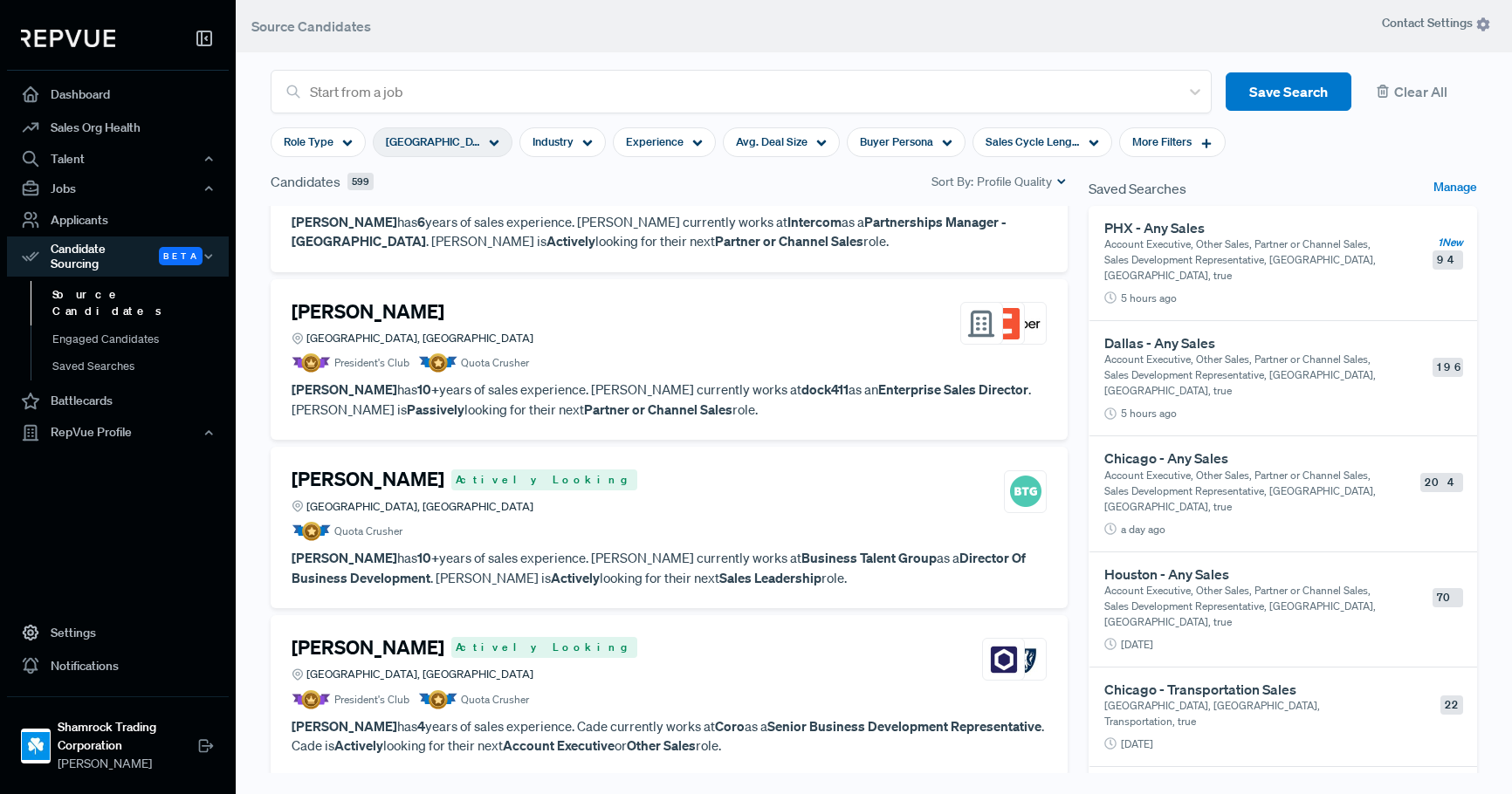
scroll to position [6101, 0]
